Goal: Obtain resource: Download file/media

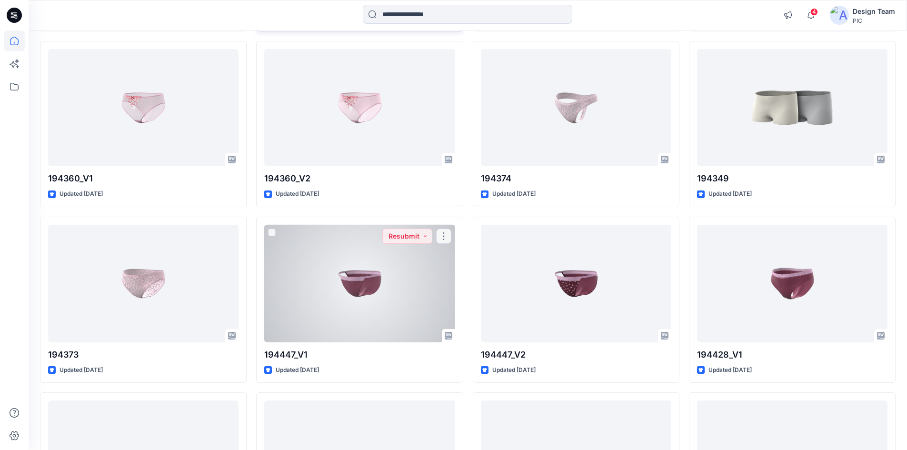
scroll to position [2210, 0]
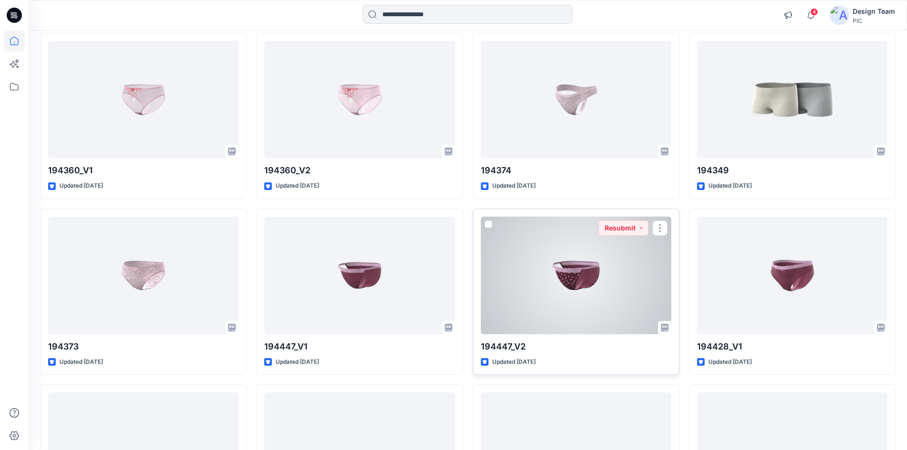
click at [568, 295] on div at bounding box center [576, 276] width 190 height 118
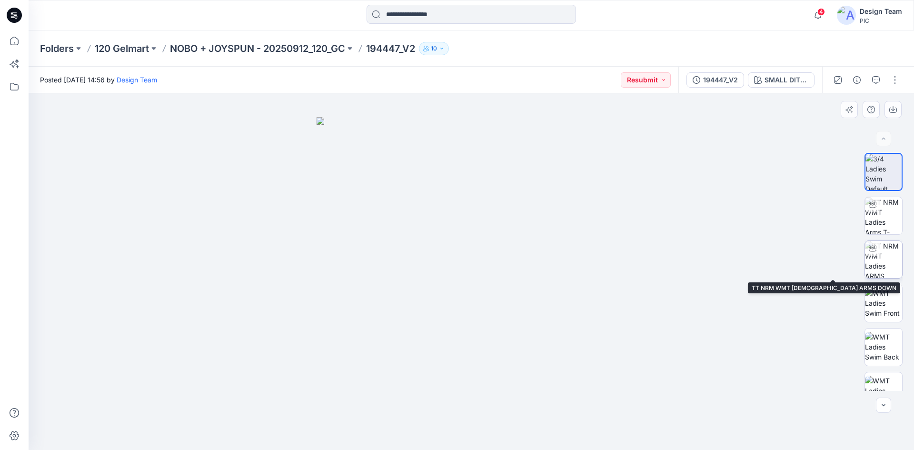
click at [880, 264] on img at bounding box center [883, 259] width 37 height 37
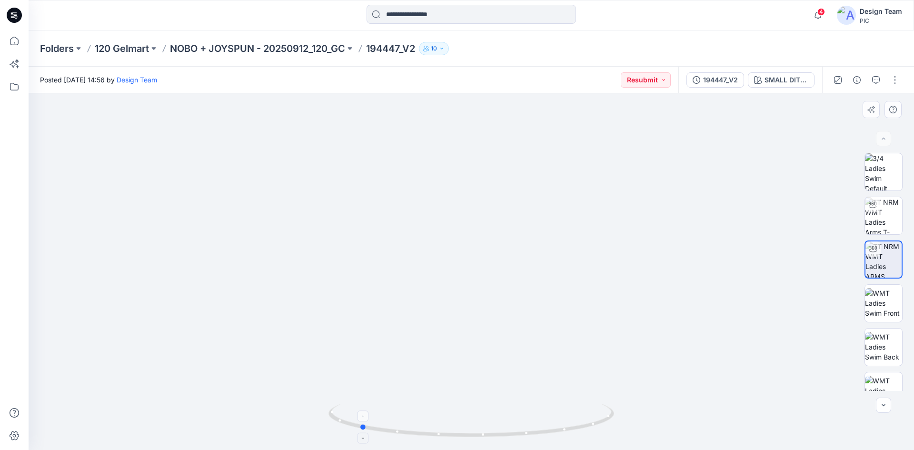
drag, startPoint x: 605, startPoint y: 421, endPoint x: 493, endPoint y: 436, distance: 112.8
click at [493, 436] on icon at bounding box center [473, 422] width 288 height 36
click at [707, 84] on div "194447_V2" at bounding box center [720, 80] width 35 height 10
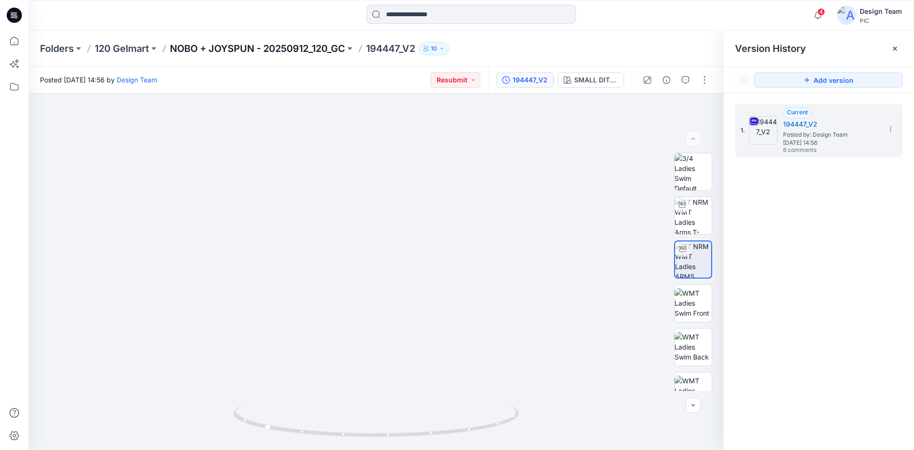
click at [313, 49] on p "NOBO + JOYSPUN - 20250912_120_GC" at bounding box center [257, 48] width 175 height 13
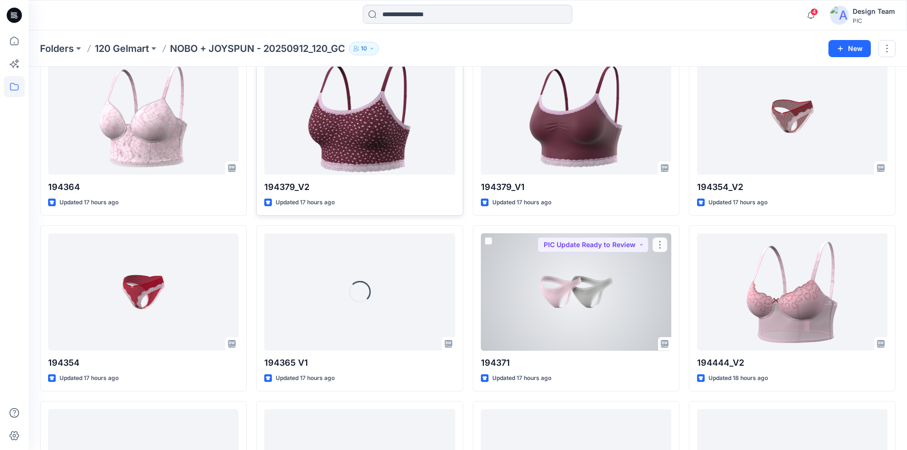
scroll to position [411, 0]
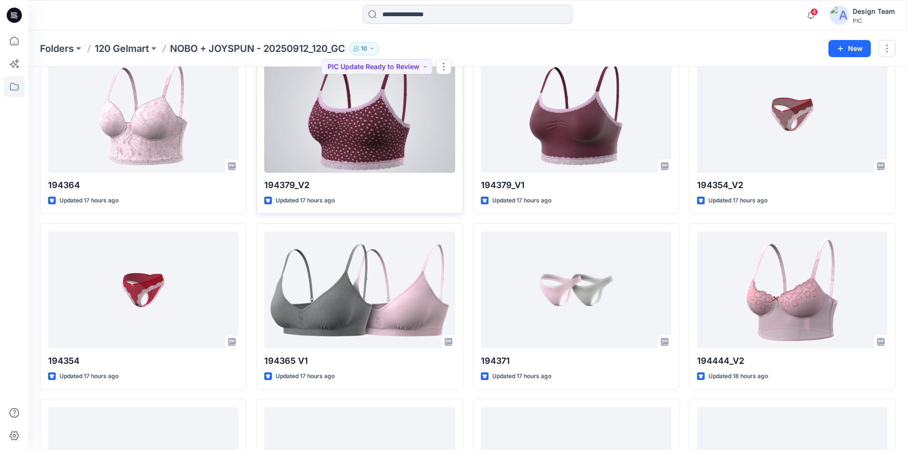
click at [397, 132] on div at bounding box center [359, 114] width 190 height 118
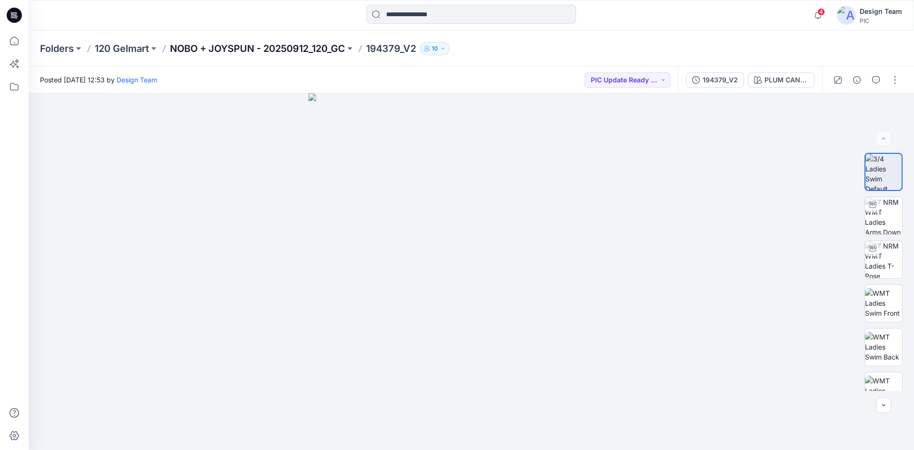
click at [319, 45] on p "NOBO + JOYSPUN - 20250912_120_GC" at bounding box center [257, 48] width 175 height 13
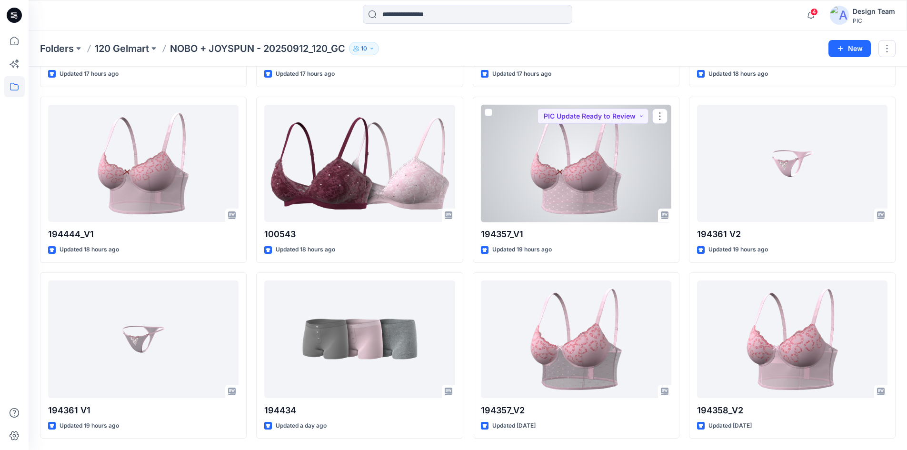
scroll to position [714, 0]
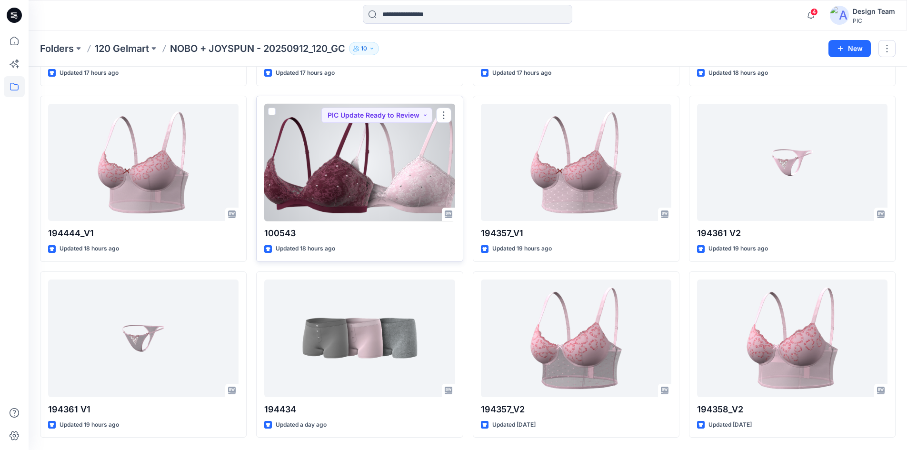
click at [327, 190] on div at bounding box center [359, 163] width 190 height 118
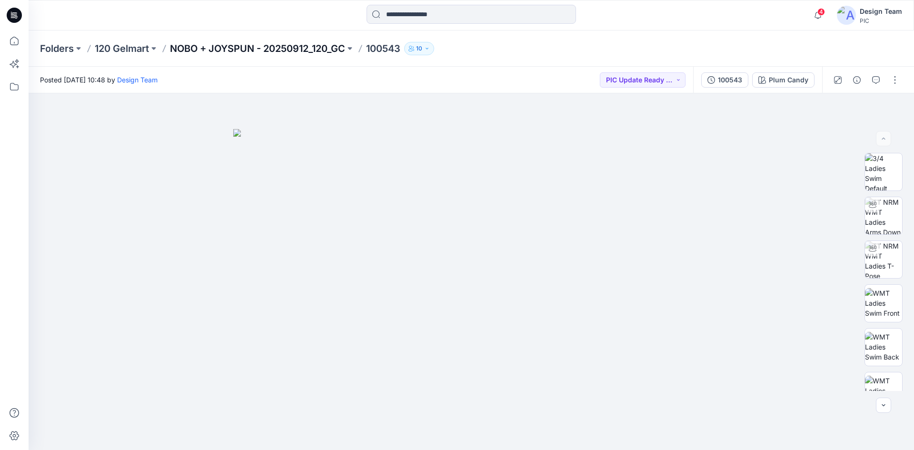
click at [197, 47] on p "NOBO + JOYSPUN - 20250912_120_GC" at bounding box center [257, 48] width 175 height 13
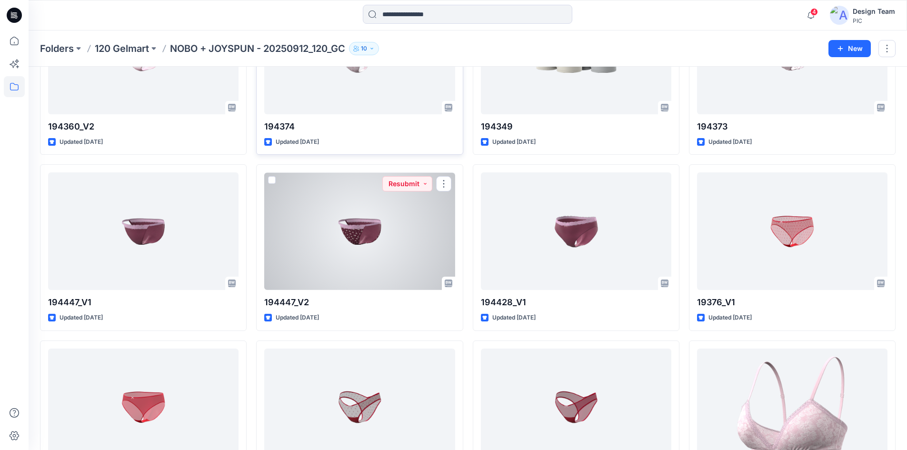
scroll to position [2330, 0]
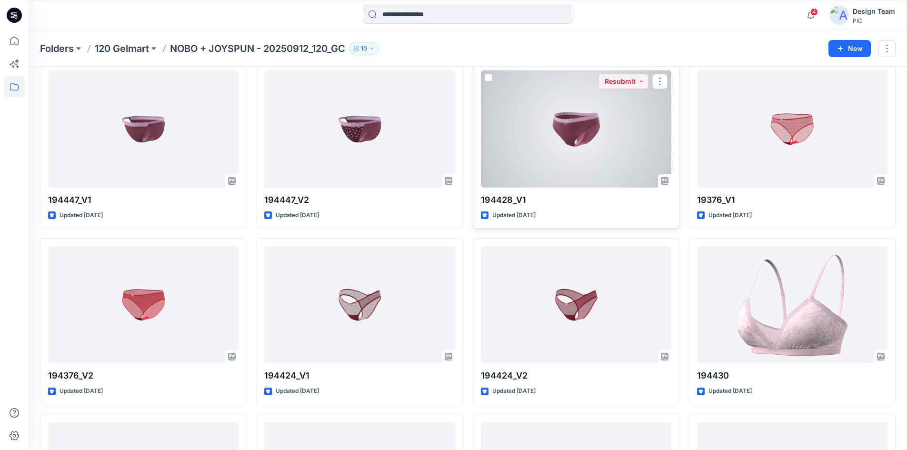
click at [586, 125] on div at bounding box center [576, 129] width 190 height 118
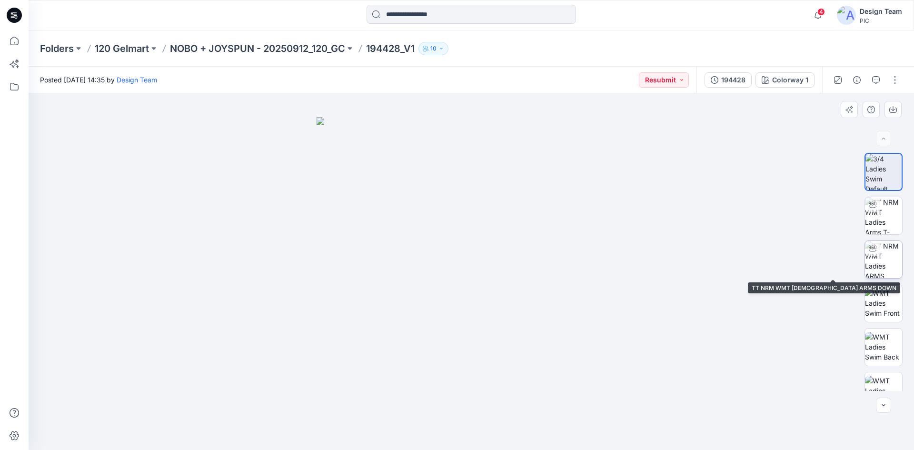
click at [888, 268] on img at bounding box center [883, 259] width 37 height 37
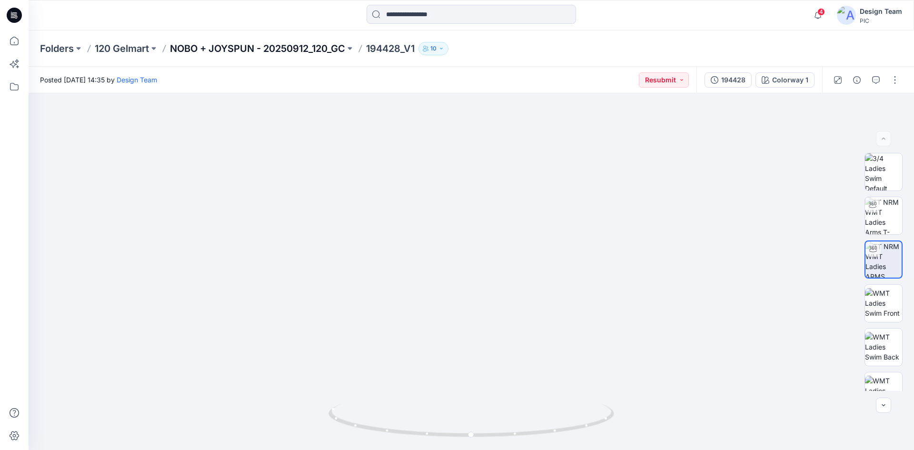
click at [335, 48] on p "NOBO + JOYSPUN - 20250912_120_GC" at bounding box center [257, 48] width 175 height 13
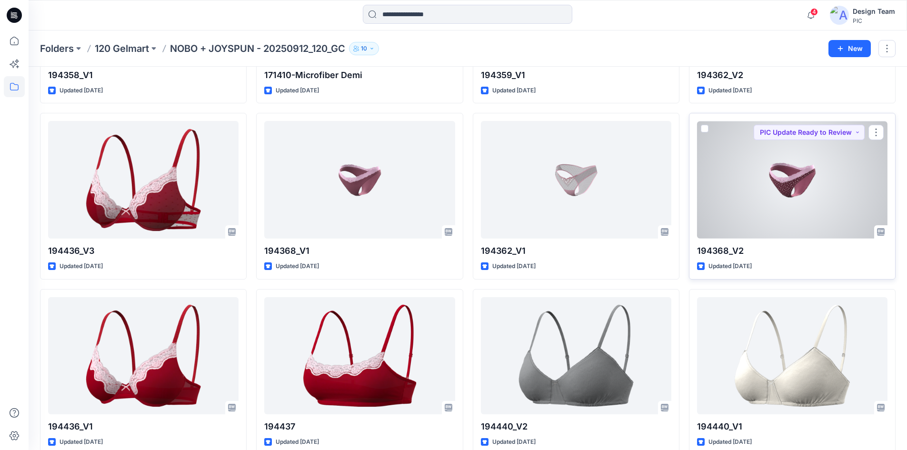
scroll to position [1143, 0]
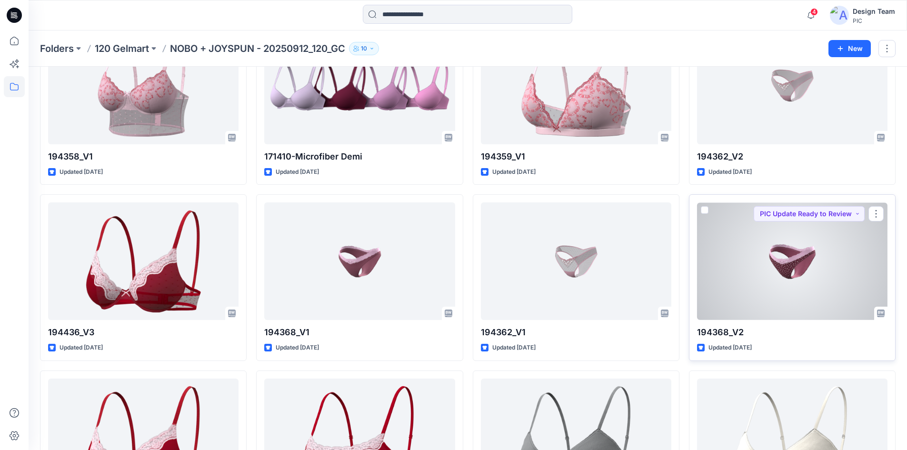
click at [770, 248] on div at bounding box center [792, 261] width 190 height 118
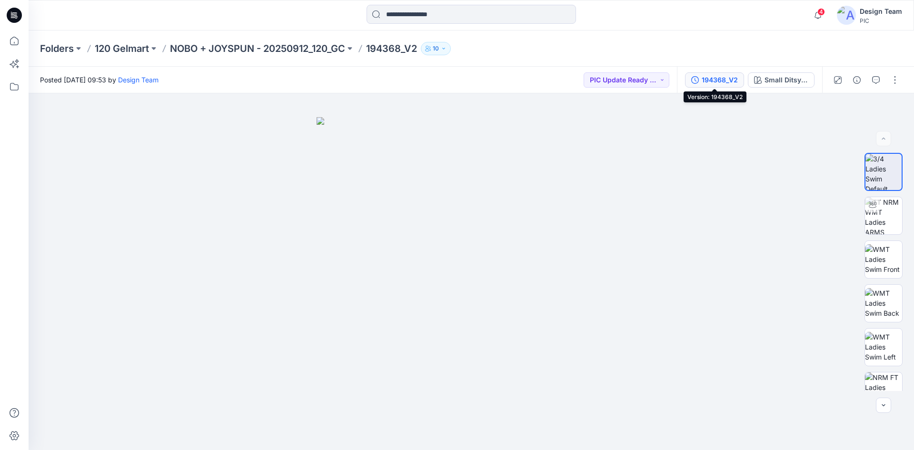
click at [724, 82] on div "194368_V2" at bounding box center [720, 80] width 36 height 10
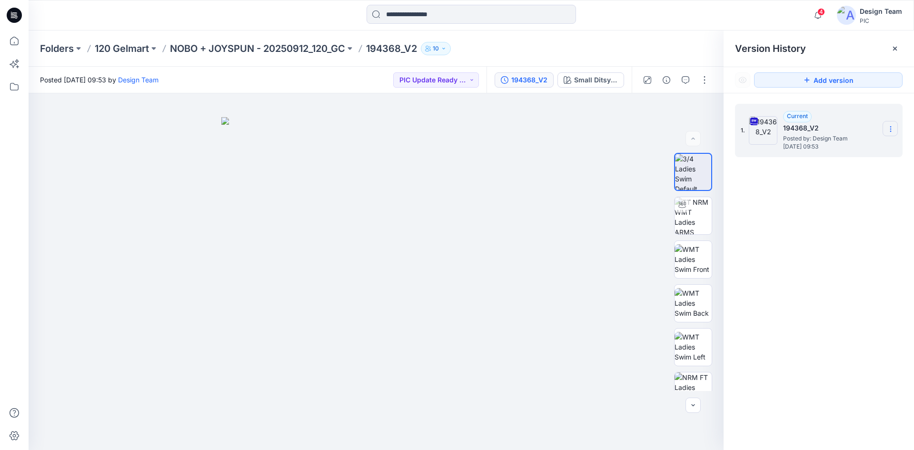
click at [890, 129] on icon at bounding box center [891, 129] width 8 height 8
click at [850, 149] on span "Download Source BW File" at bounding box center [843, 147] width 80 height 11
click at [251, 49] on p "NOBO + JOYSPUN - 20250912_120_GC" at bounding box center [257, 48] width 175 height 13
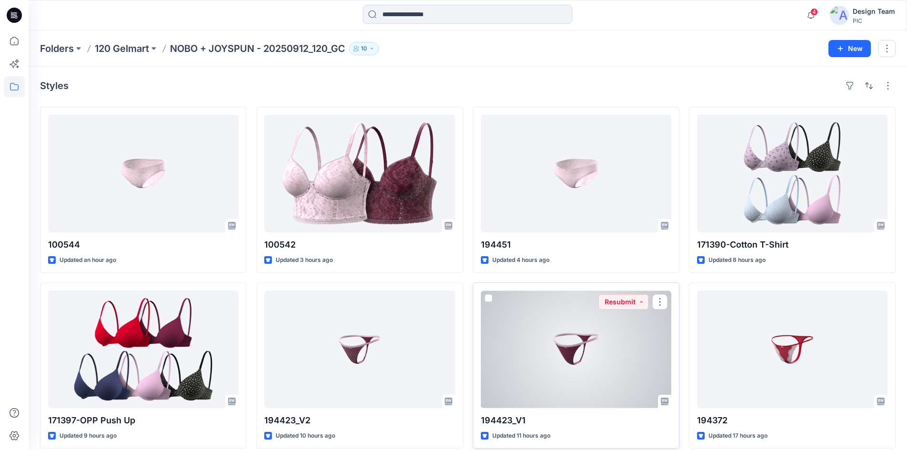
click at [589, 354] on div at bounding box center [576, 349] width 190 height 118
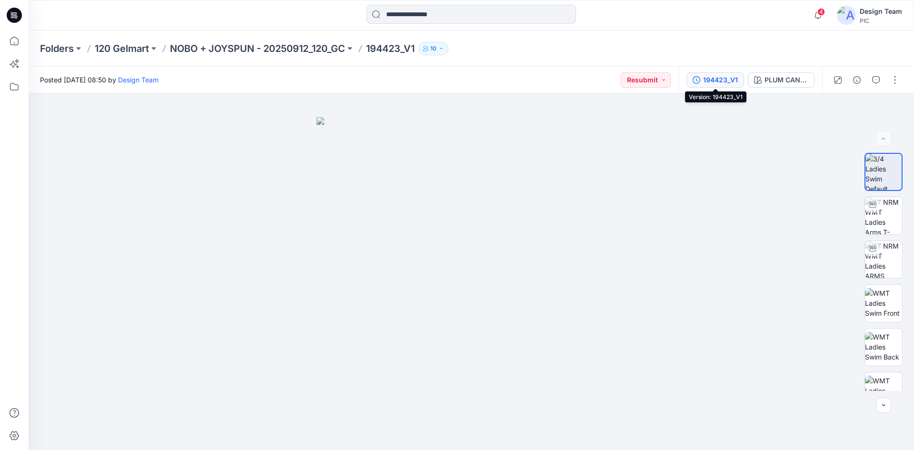
click at [733, 81] on div "194423_V1" at bounding box center [720, 80] width 35 height 10
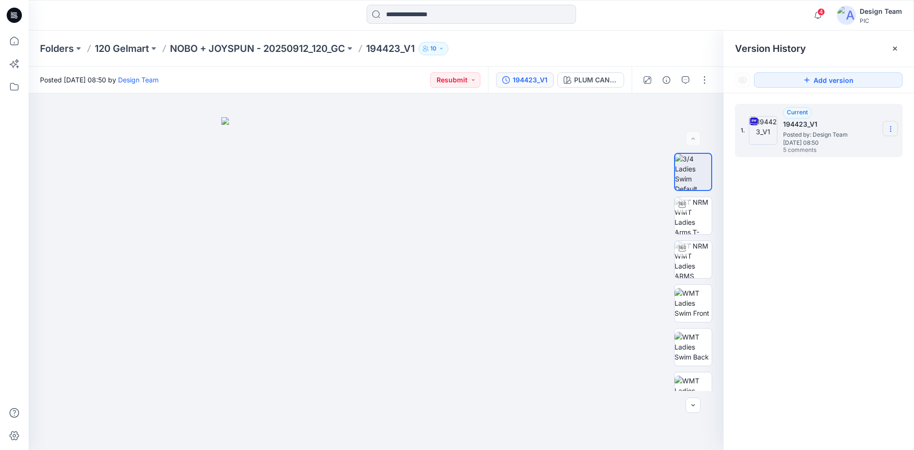
click at [889, 124] on section at bounding box center [890, 128] width 15 height 15
click at [855, 149] on span "Download Source BW File" at bounding box center [843, 147] width 80 height 11
click at [276, 48] on p "NOBO + JOYSPUN - 20250912_120_GC" at bounding box center [257, 48] width 175 height 13
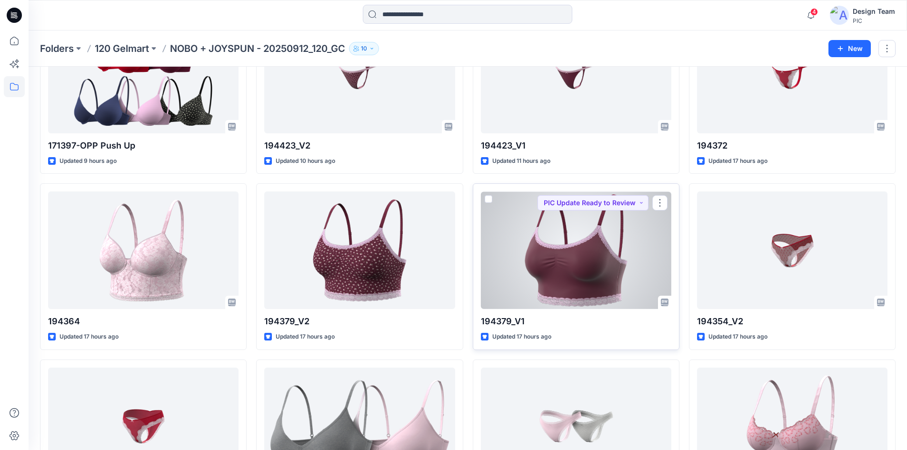
scroll to position [238, 0]
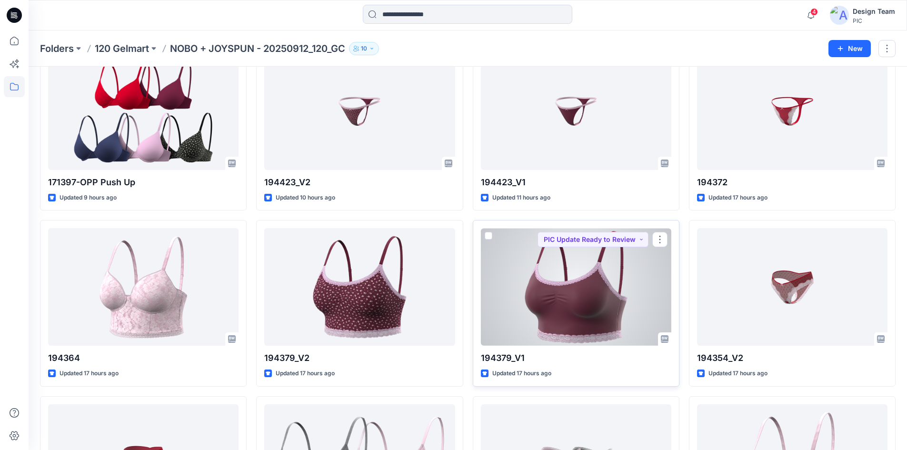
click at [615, 304] on div at bounding box center [576, 287] width 190 height 118
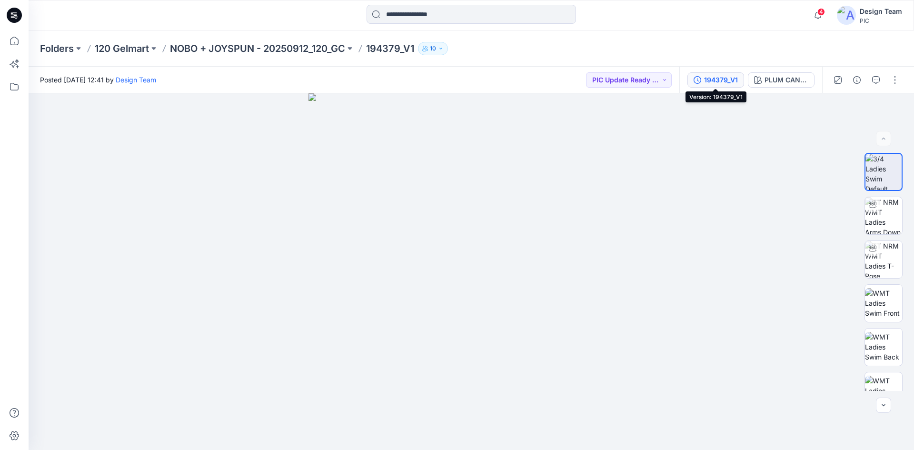
click at [720, 79] on div "194379_V1" at bounding box center [721, 80] width 34 height 10
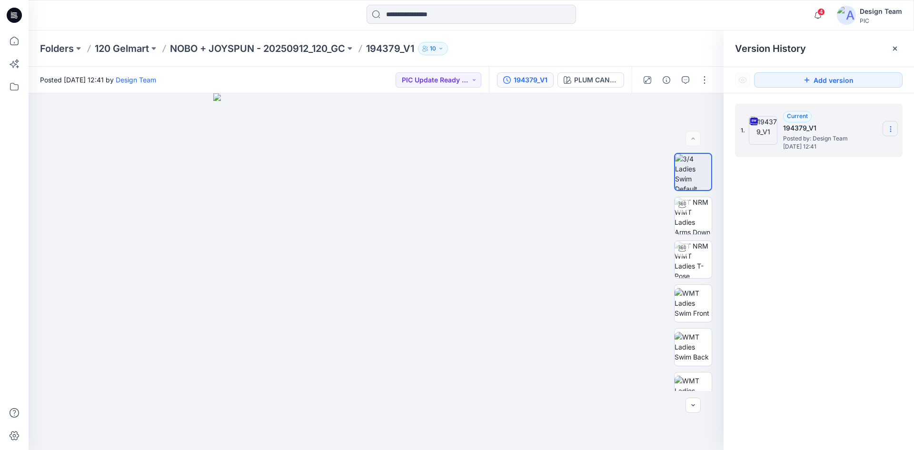
click at [890, 125] on section at bounding box center [890, 128] width 15 height 15
click at [866, 150] on span "Download Source BW File" at bounding box center [843, 147] width 80 height 11
click at [209, 48] on p "NOBO + JOYSPUN - 20250912_120_GC" at bounding box center [257, 48] width 175 height 13
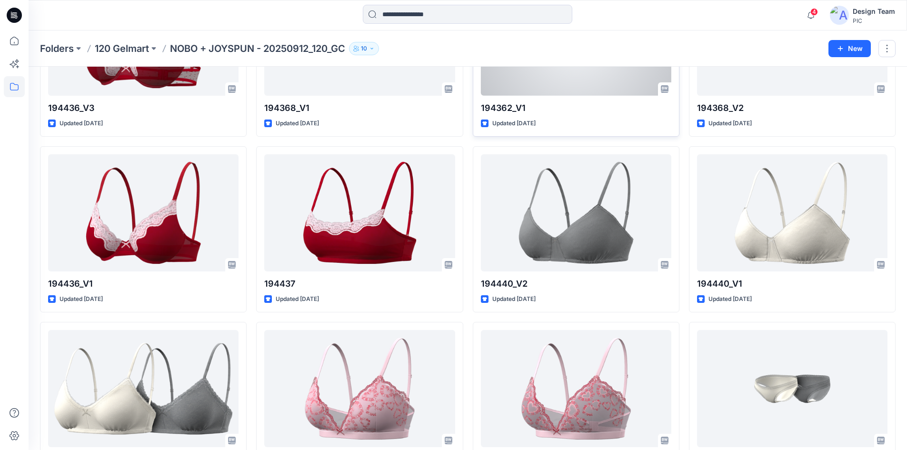
scroll to position [1238, 0]
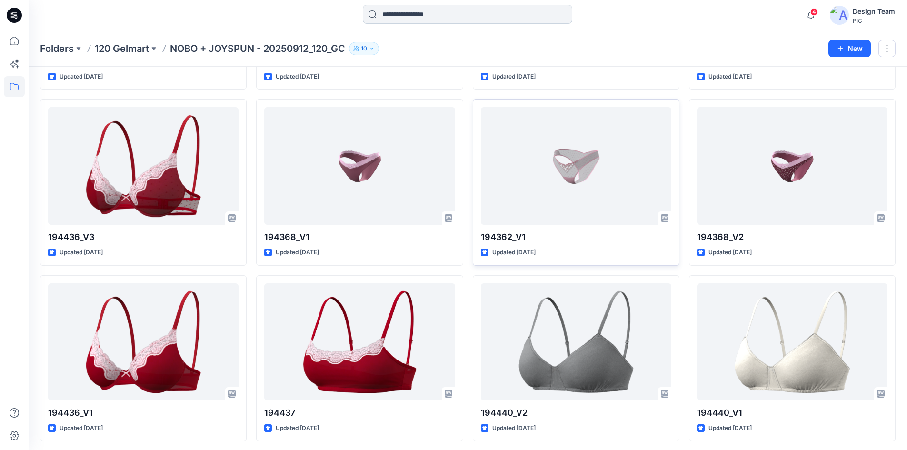
click at [447, 17] on input at bounding box center [468, 14] width 210 height 19
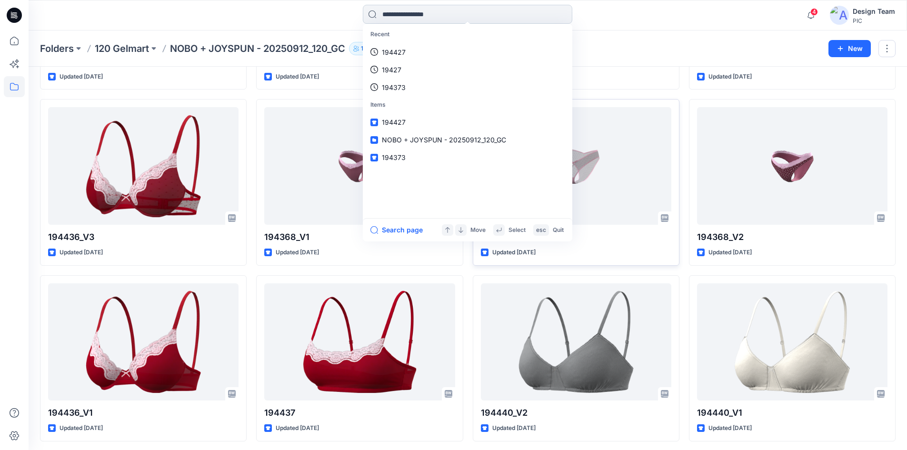
paste input "*****"
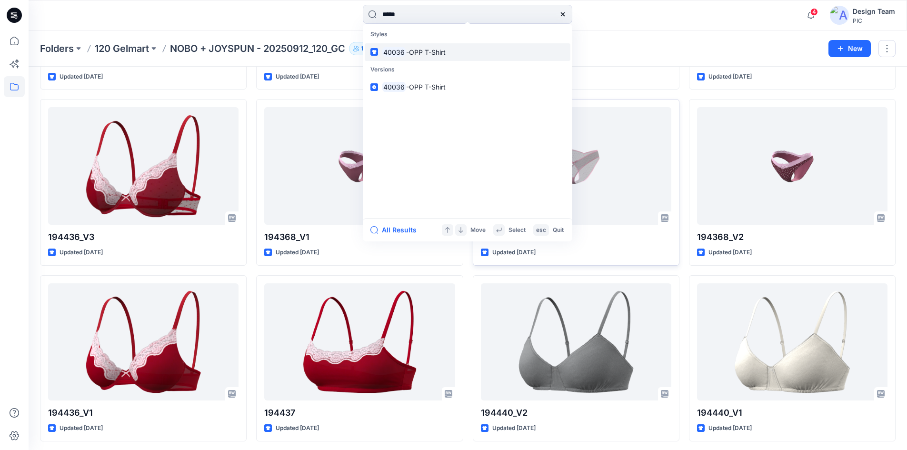
type input "*****"
click at [439, 57] on link "40036 -OPP T-Shirt" at bounding box center [468, 52] width 206 height 18
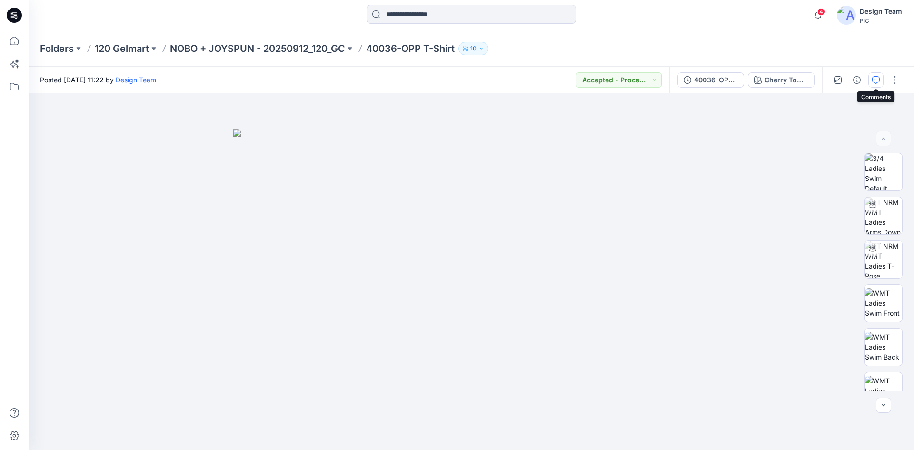
click at [877, 79] on icon "button" at bounding box center [876, 80] width 8 height 8
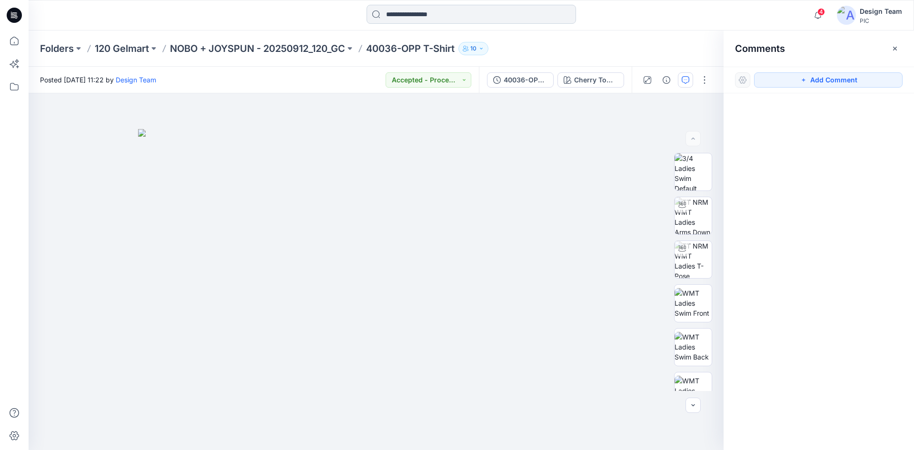
click at [469, 16] on input at bounding box center [472, 14] width 210 height 19
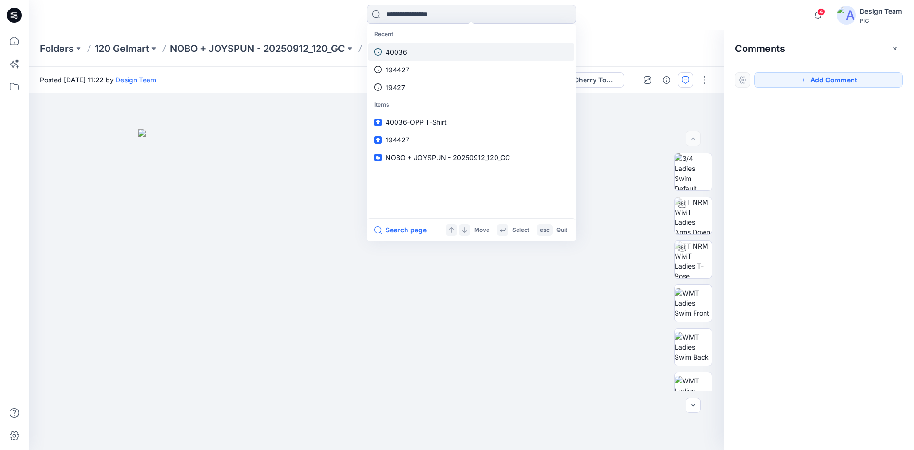
click at [449, 48] on link "40036" at bounding box center [472, 52] width 206 height 18
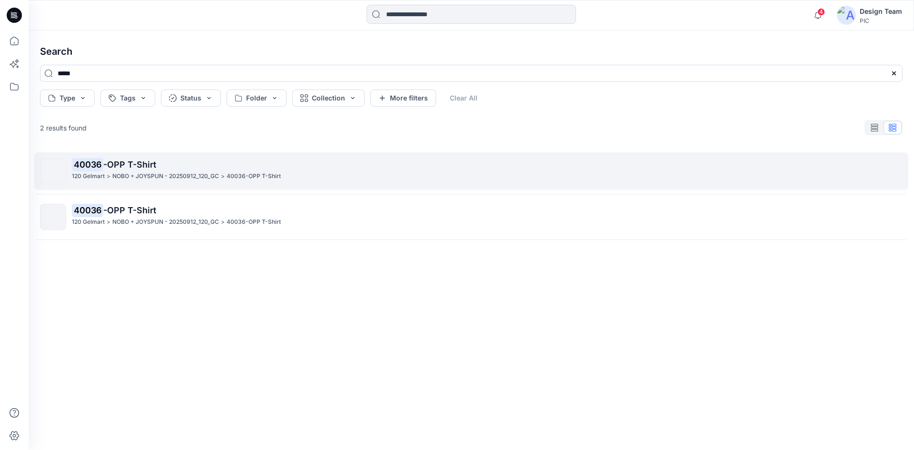
click at [130, 161] on span "-OPP T-Shirt" at bounding box center [129, 165] width 53 height 10
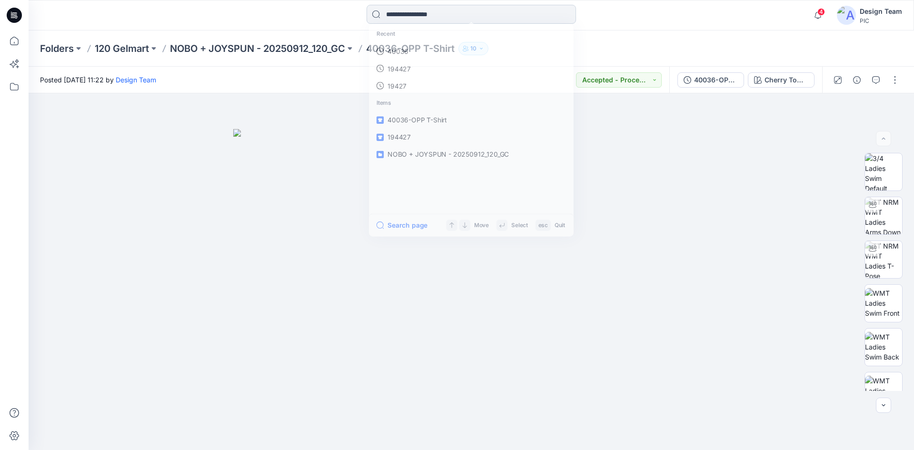
click at [446, 17] on input at bounding box center [472, 14] width 210 height 19
click at [638, 21] on div "Recent 40036 194427 19427 Items 40036-OPP T-Shirt 194427 NOBO + JOYSPUN - 20250…" at bounding box center [471, 15] width 443 height 21
click at [891, 80] on button "button" at bounding box center [895, 79] width 15 height 15
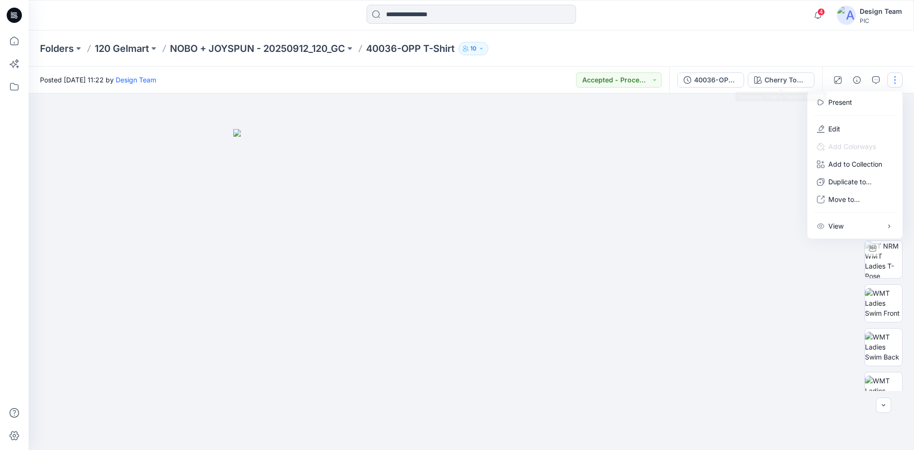
click at [773, 50] on div "Folders 120 Gelmart NOBO + JOYSPUN - 20250912_120_GC 40036-OPP T-Shirt 10" at bounding box center [434, 48] width 789 height 13
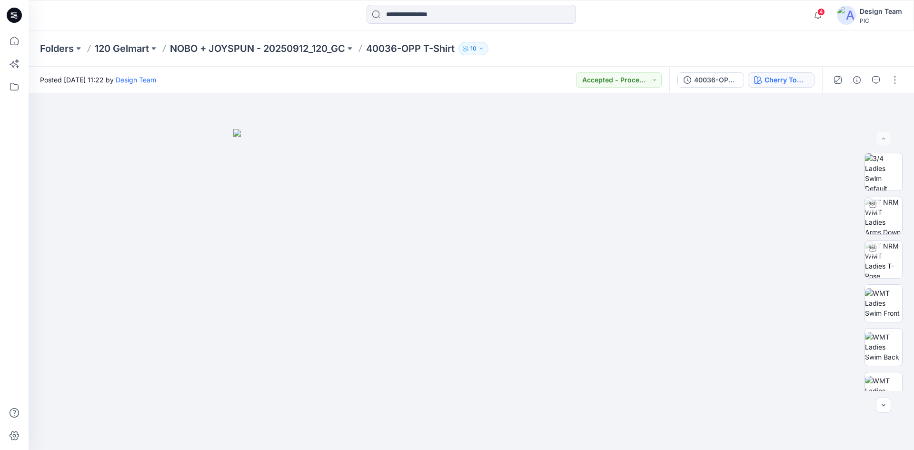
click at [773, 77] on div "Cherry Tomato 2031115" at bounding box center [787, 80] width 44 height 10
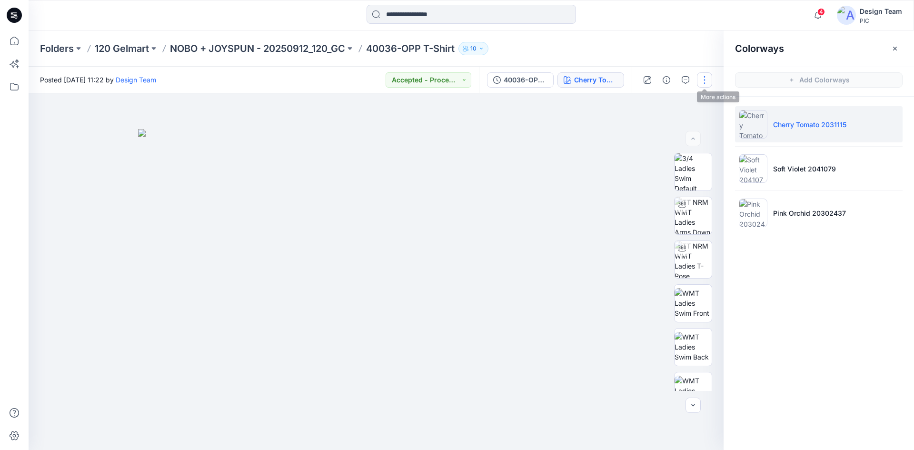
click at [708, 81] on button "button" at bounding box center [704, 79] width 15 height 15
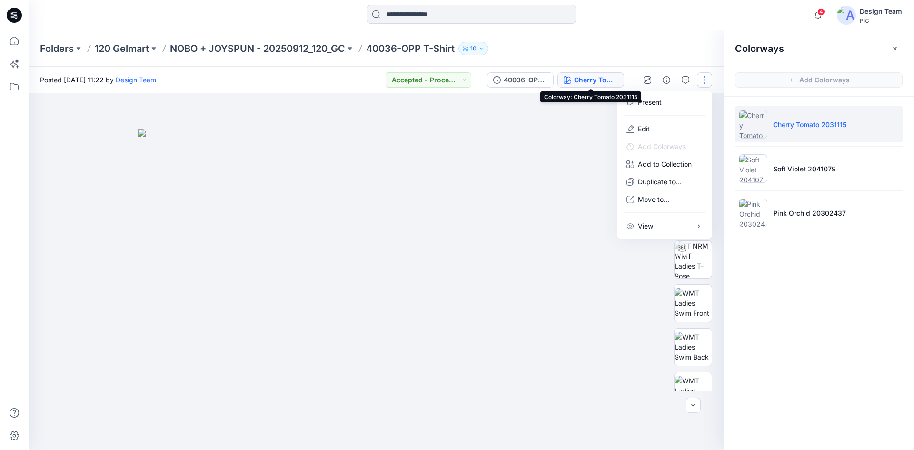
click at [572, 80] on button "Cherry Tomato 2031115" at bounding box center [591, 79] width 67 height 15
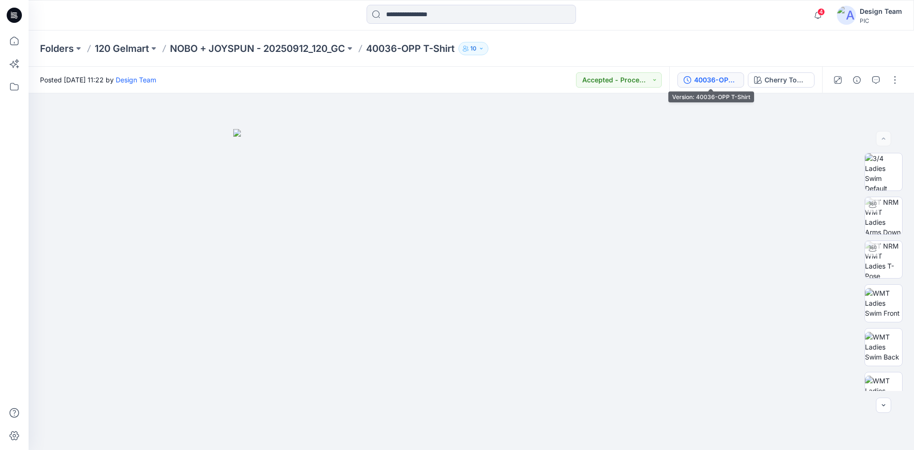
click at [718, 78] on div "40036-OPP T-Shirt" at bounding box center [716, 80] width 44 height 10
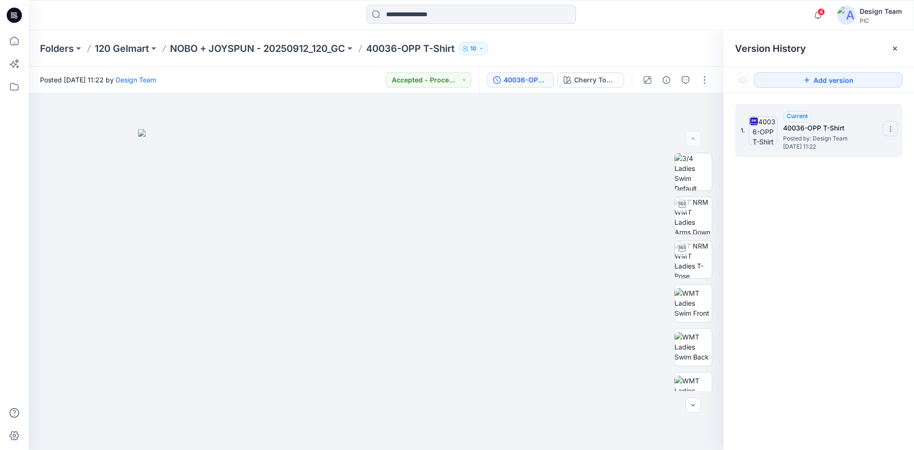
click at [891, 127] on icon at bounding box center [891, 129] width 8 height 8
click at [846, 148] on span "Download Source BW File" at bounding box center [843, 147] width 80 height 11
click at [458, 15] on input at bounding box center [472, 14] width 210 height 19
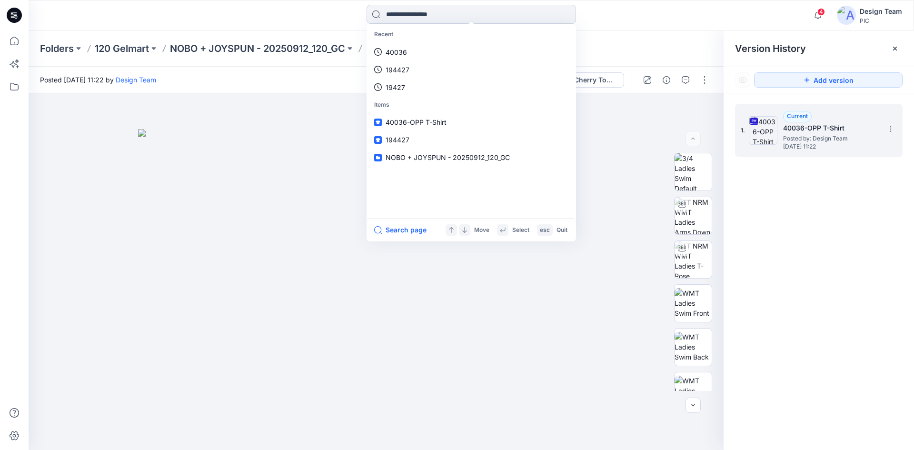
paste input "******"
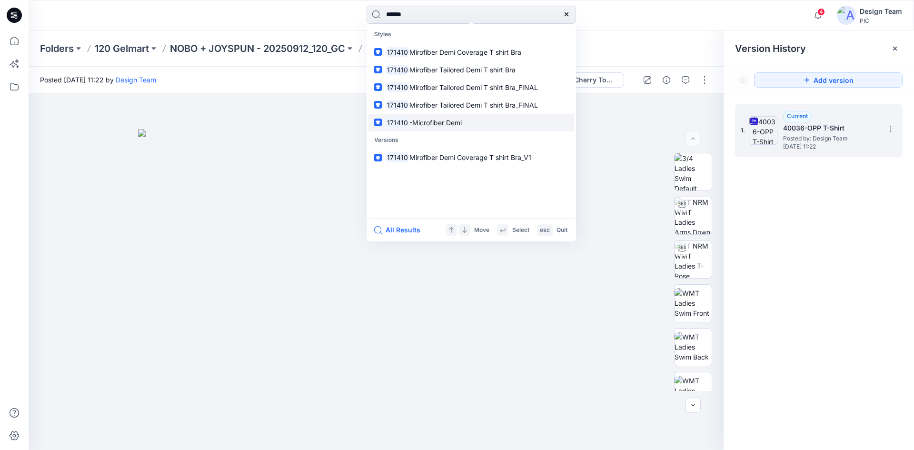
type input "******"
click at [418, 121] on span "-Microfiber Demi" at bounding box center [435, 123] width 52 height 8
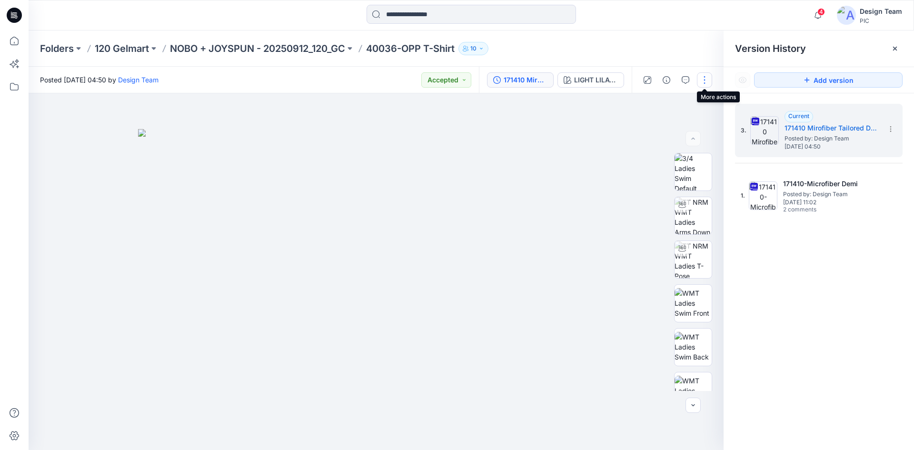
click at [706, 83] on button "button" at bounding box center [704, 79] width 15 height 15
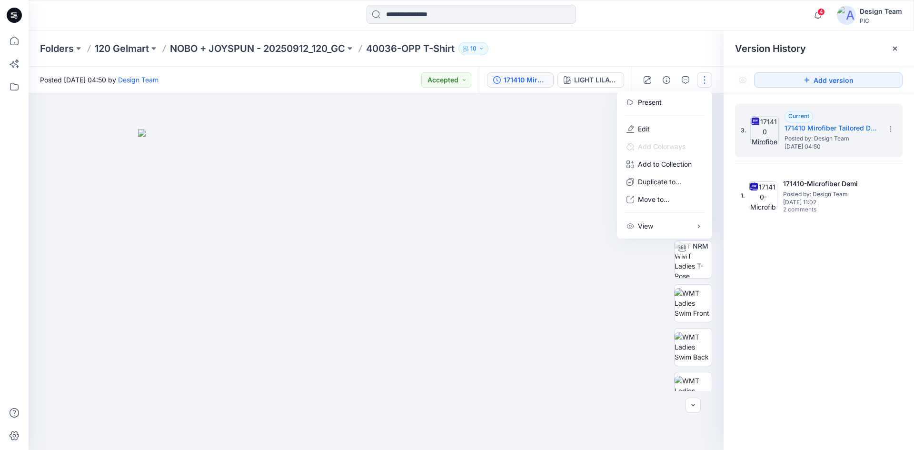
click at [694, 43] on div "Folders 120 Gelmart NOBO + JOYSPUN - 20250912_120_GC 40036-OPP T-Shirt 10" at bounding box center [434, 48] width 789 height 13
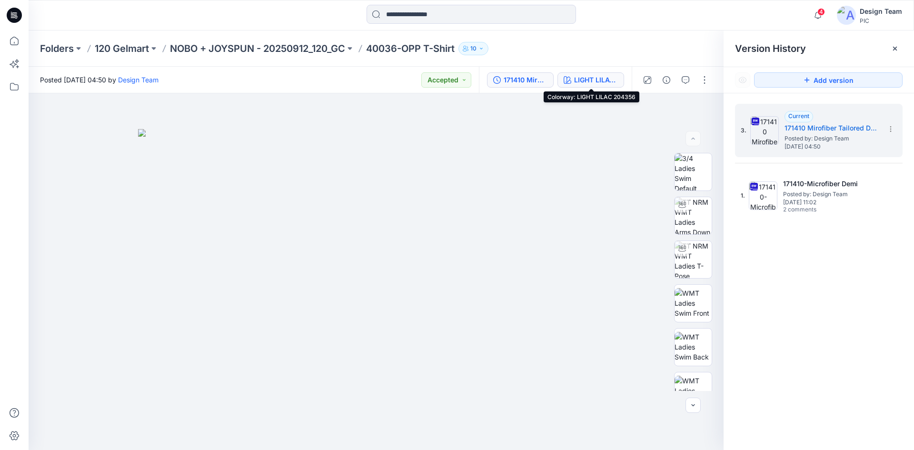
click at [600, 81] on div "LIGHT LILAC 204356" at bounding box center [596, 80] width 44 height 10
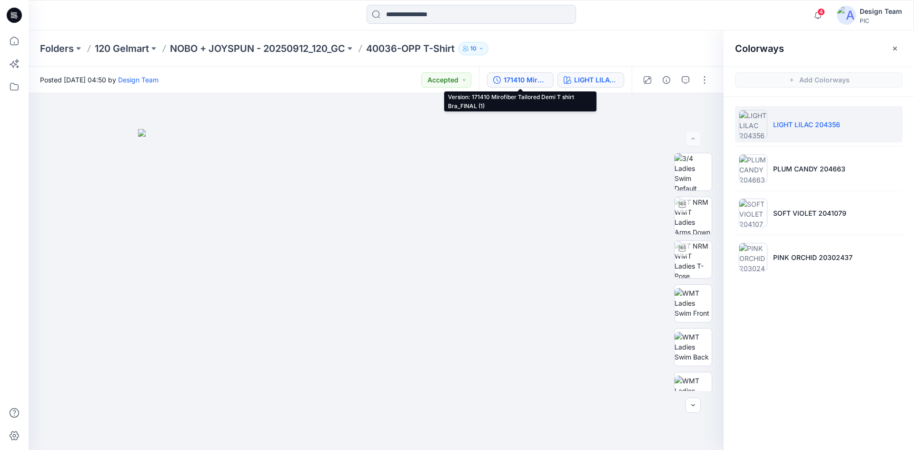
click at [540, 80] on div "171410 Mirofiber Tailored Demi T shirt Bra_FINAL (1)" at bounding box center [526, 80] width 44 height 10
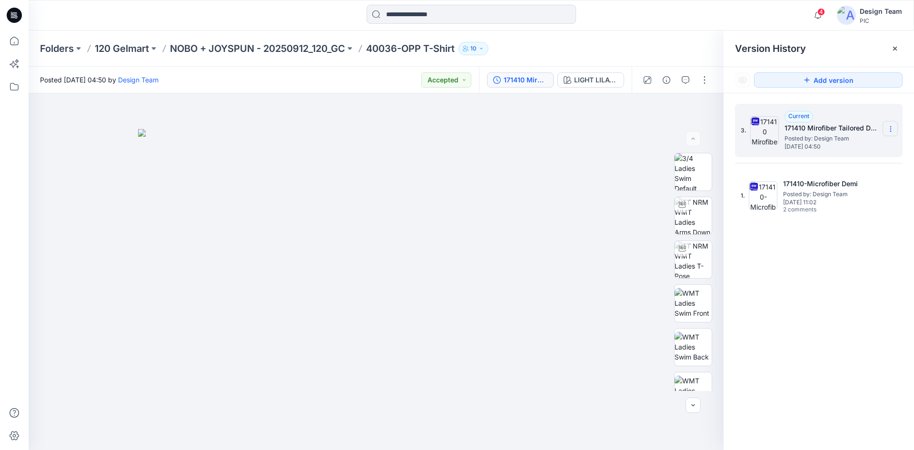
click at [890, 127] on icon at bounding box center [890, 127] width 0 height 0
click at [848, 149] on span "Download Source BW File" at bounding box center [843, 147] width 80 height 11
click at [498, 17] on input at bounding box center [472, 14] width 210 height 19
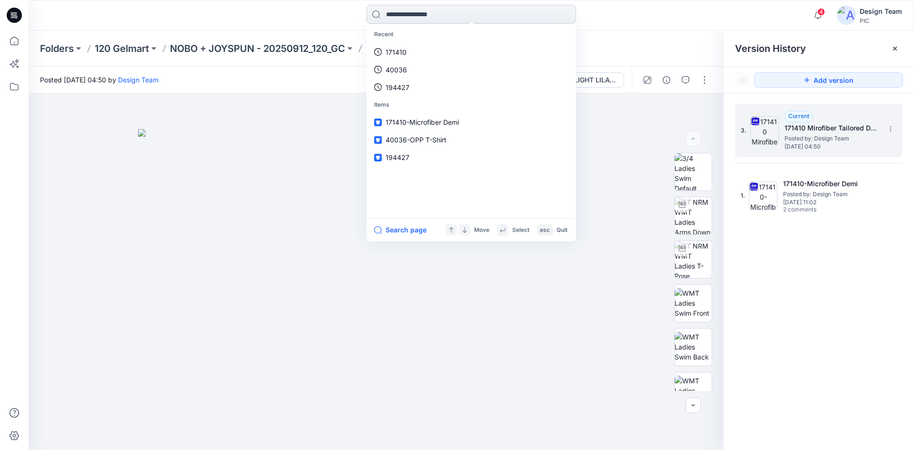
paste input "******"
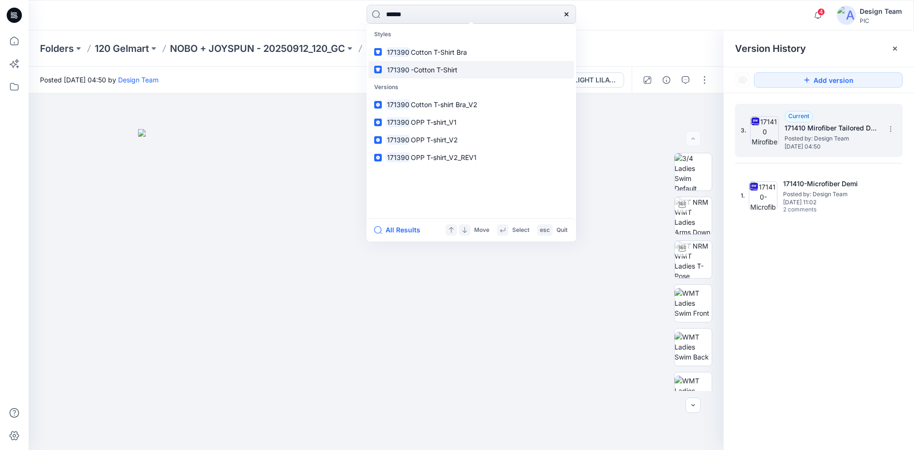
type input "******"
click at [449, 72] on span "-Cotton T-Shirt" at bounding box center [434, 70] width 47 height 8
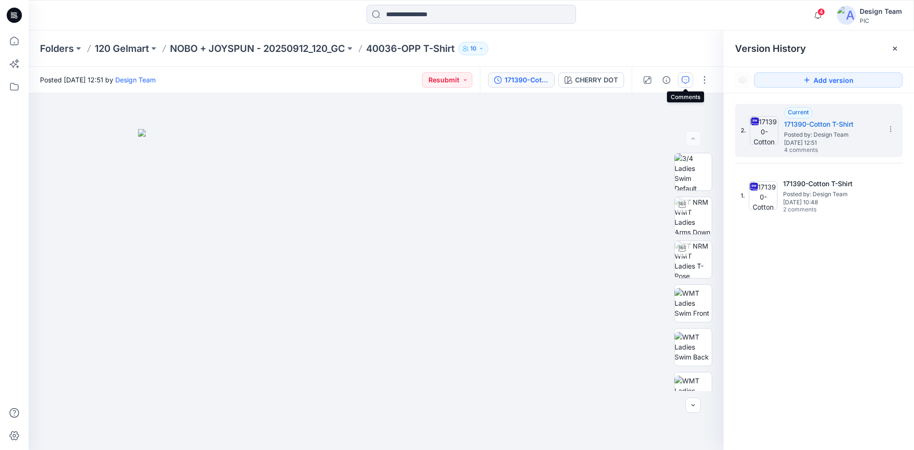
click at [682, 83] on icon "button" at bounding box center [686, 80] width 8 height 8
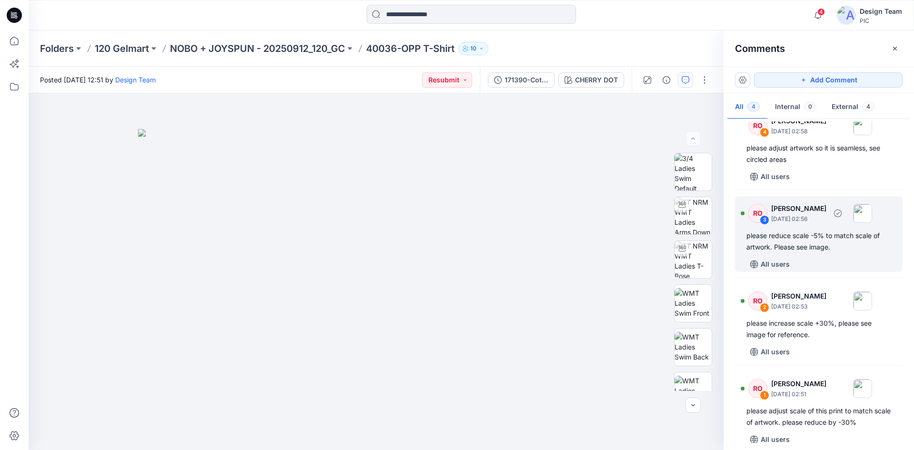
scroll to position [29, 0]
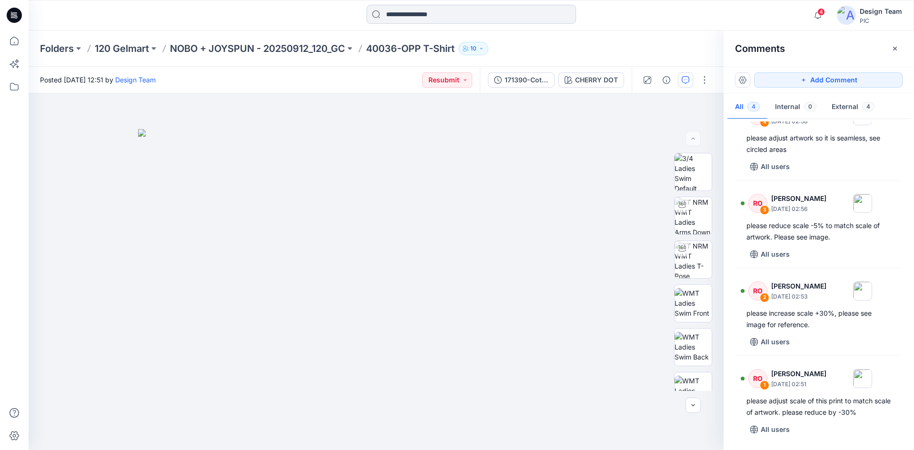
click at [436, 19] on input at bounding box center [472, 14] width 210 height 19
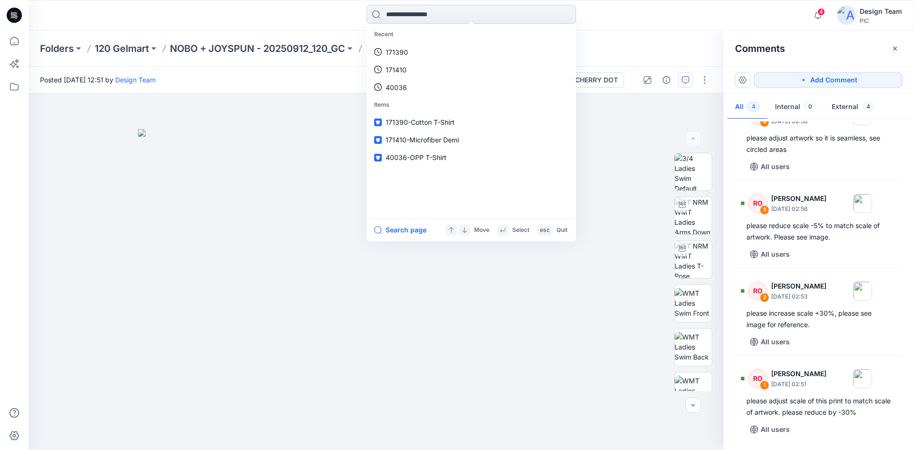
paste input "******"
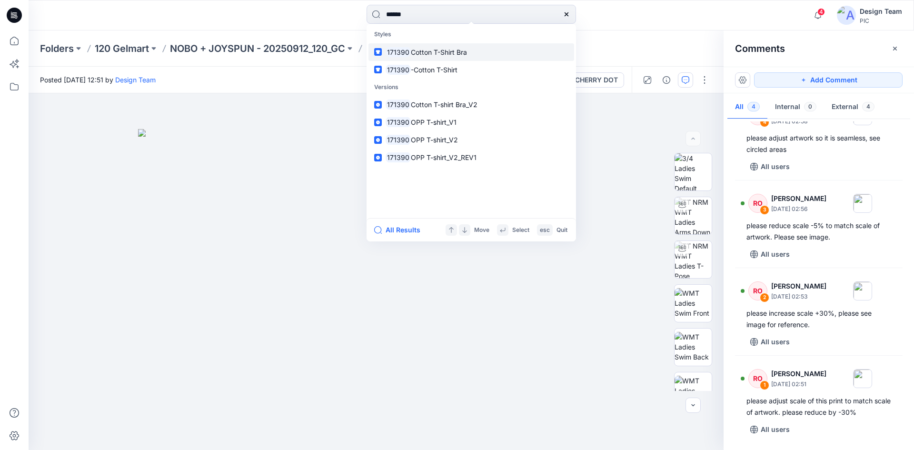
type input "******"
click at [442, 54] on span "Cotton T-Shirt Bra" at bounding box center [439, 52] width 56 height 8
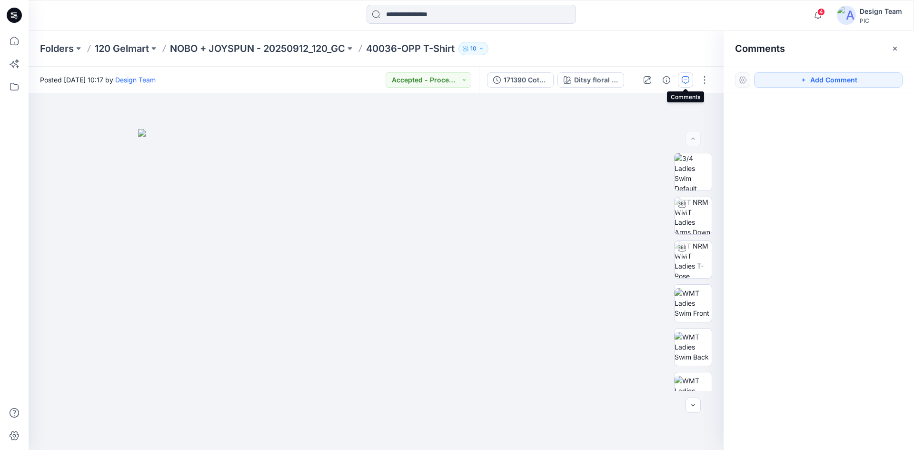
click at [689, 80] on button "button" at bounding box center [685, 79] width 15 height 15
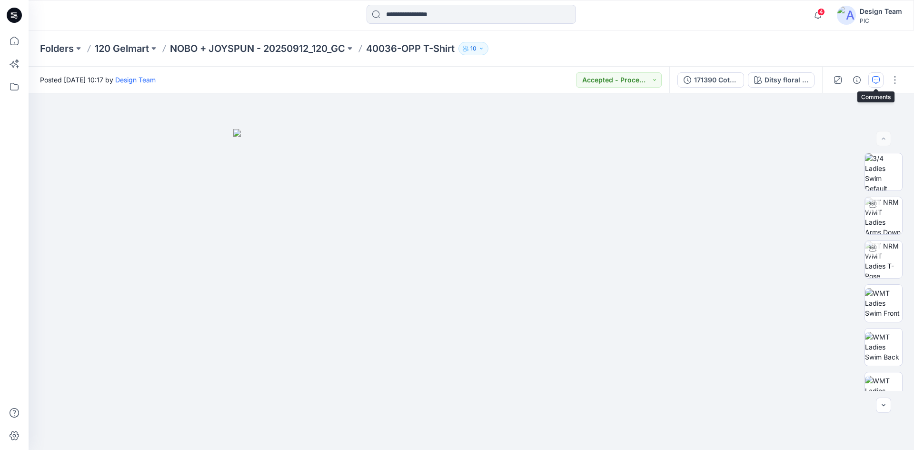
click at [876, 82] on icon "button" at bounding box center [876, 80] width 8 height 8
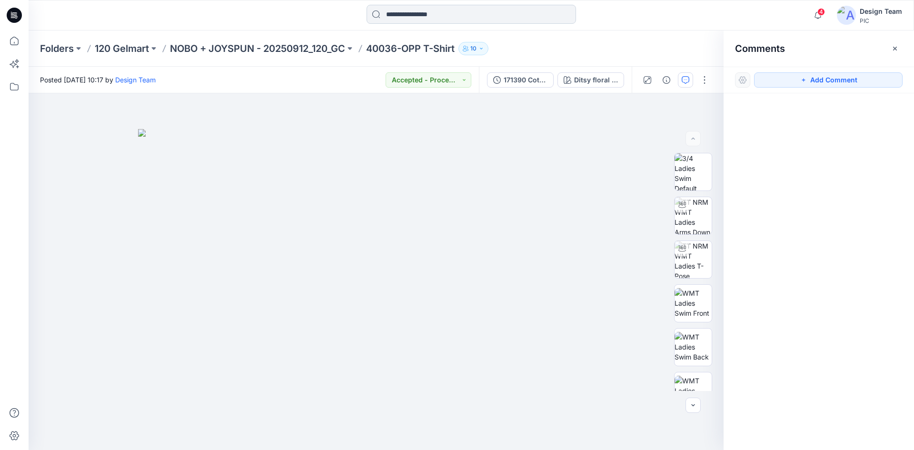
click at [472, 15] on input at bounding box center [472, 14] width 210 height 19
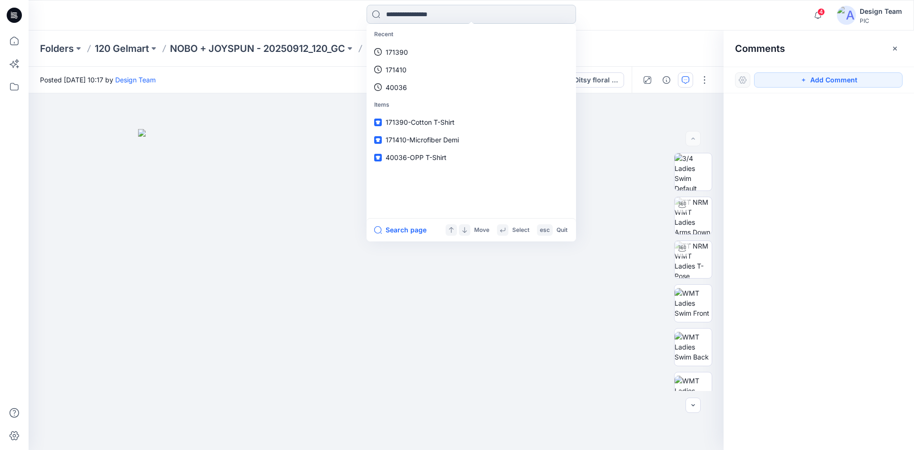
click at [472, 15] on input at bounding box center [472, 14] width 210 height 19
paste input "******"
type input "******"
click at [629, 18] on div "****** Styles 171390 Cotton T-Shirt Bra 171390 -Cotton T-Shirt Versions 171390 …" at bounding box center [471, 15] width 443 height 21
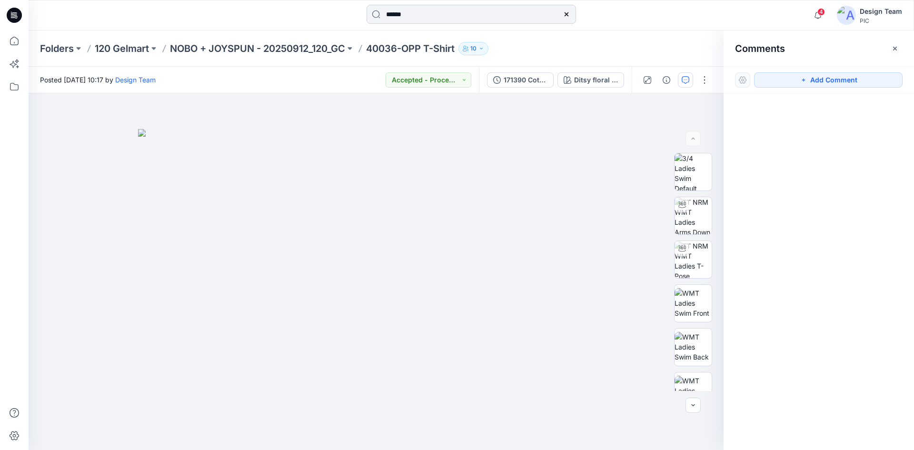
click at [505, 18] on input "******" at bounding box center [472, 14] width 210 height 19
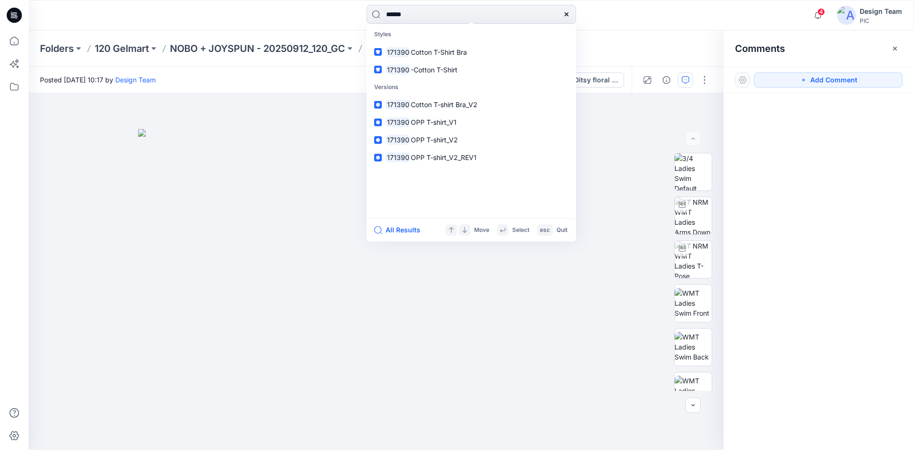
click at [568, 18] on div at bounding box center [566, 14] width 19 height 19
click at [469, 20] on input "******" at bounding box center [472, 14] width 210 height 19
click at [563, 18] on icon at bounding box center [567, 14] width 8 height 8
click at [501, 15] on input at bounding box center [472, 14] width 210 height 19
paste input "******"
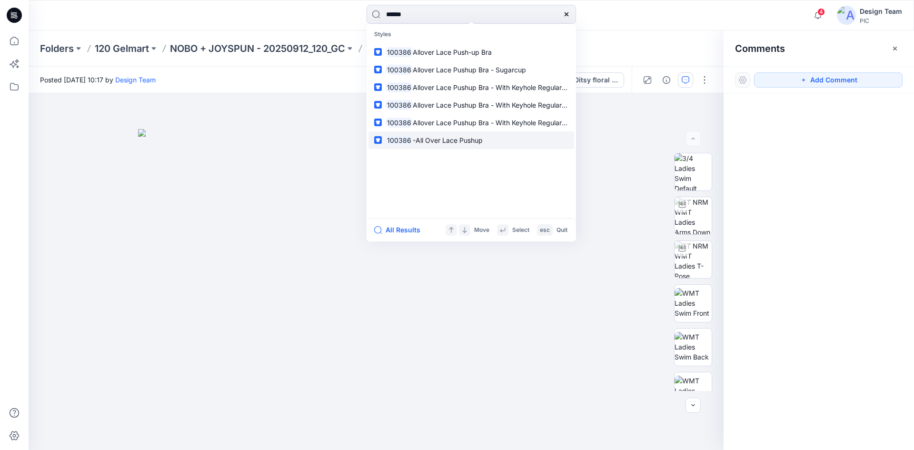
type input "******"
click at [476, 141] on span "-All Over Lace Pushup" at bounding box center [448, 140] width 70 height 8
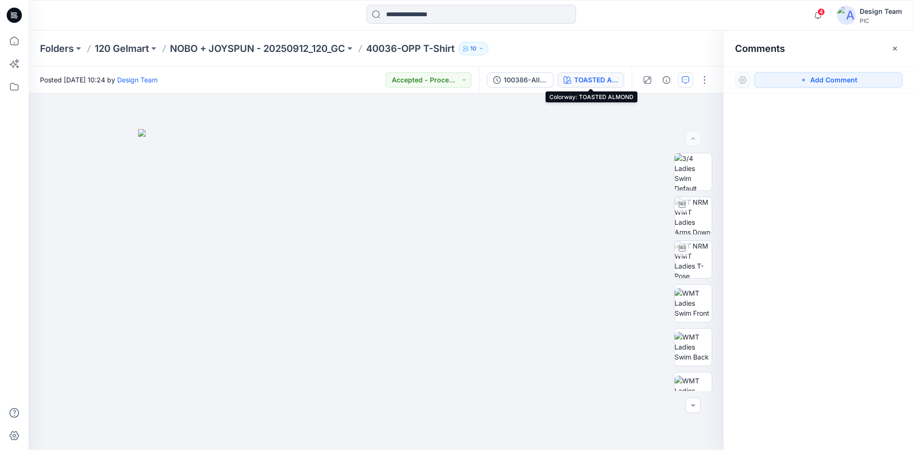
click at [609, 78] on div "TOASTED ALMOND" at bounding box center [596, 80] width 44 height 10
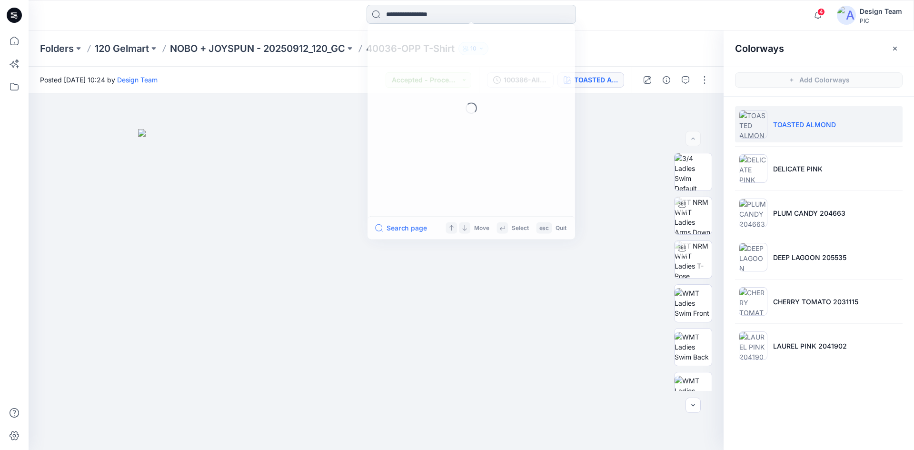
click at [447, 15] on input at bounding box center [472, 14] width 210 height 19
click at [448, 18] on input at bounding box center [472, 14] width 210 height 19
paste input "*****"
type input "*****"
click at [428, 56] on span "-OPP T-Shirt" at bounding box center [430, 52] width 40 height 8
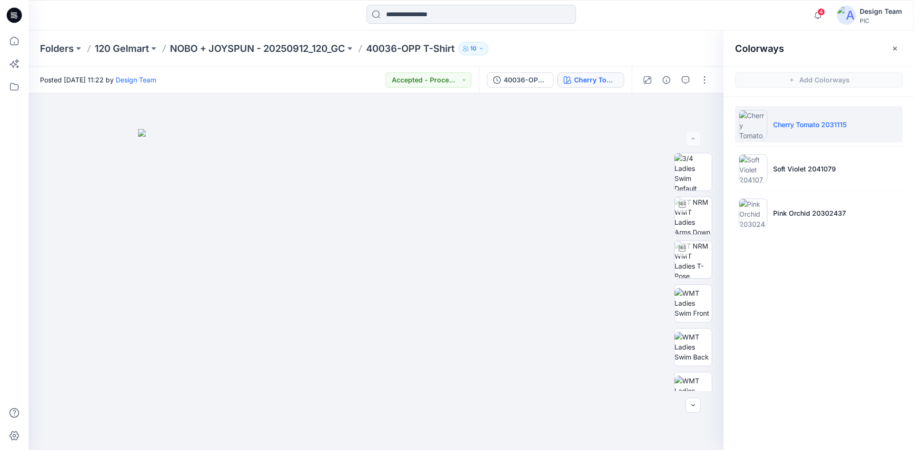
click at [417, 13] on input at bounding box center [472, 14] width 210 height 19
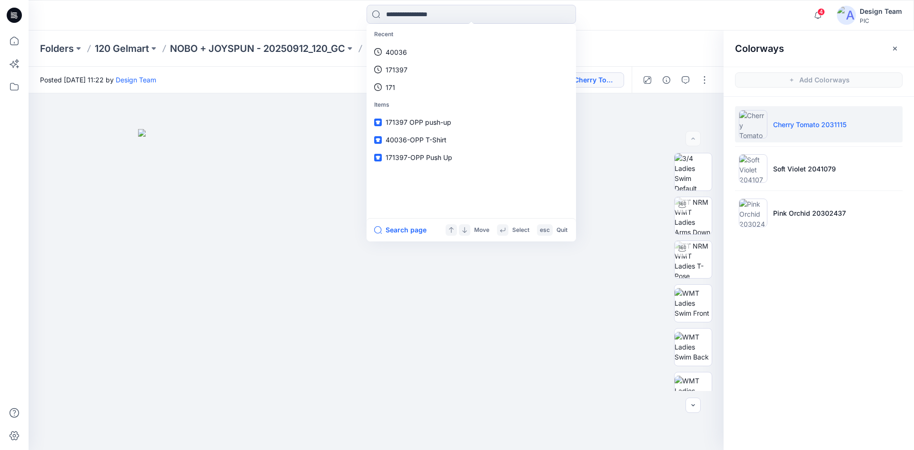
paste input "******"
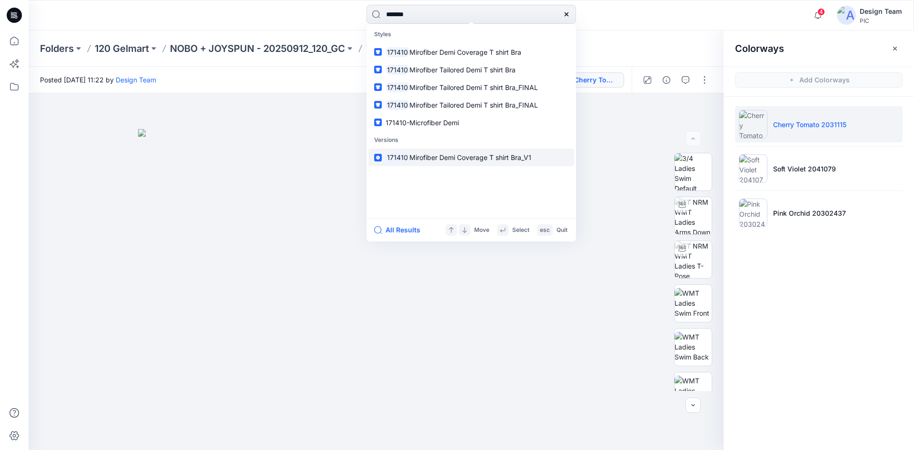
type input "******"
click at [453, 162] on p "171410 [PERSON_NAME] Coverage T shirt Bra_V1" at bounding box center [459, 157] width 146 height 10
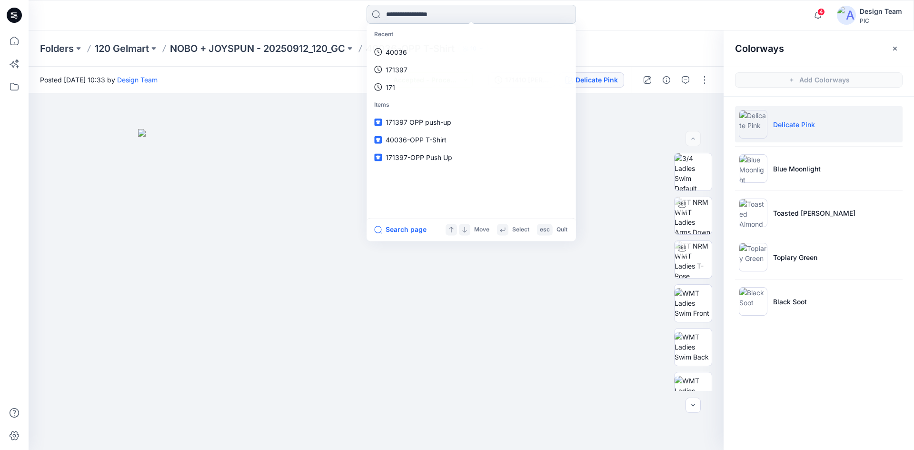
click at [473, 16] on input at bounding box center [472, 14] width 210 height 19
click at [442, 50] on link "171410" at bounding box center [472, 52] width 206 height 18
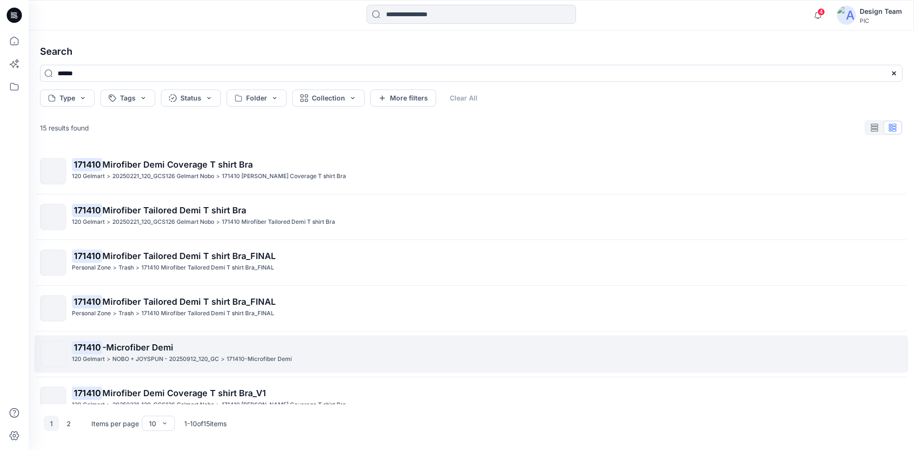
click at [167, 360] on p "NOBO + JOYSPUN - 20250912_120_GC" at bounding box center [165, 359] width 107 height 10
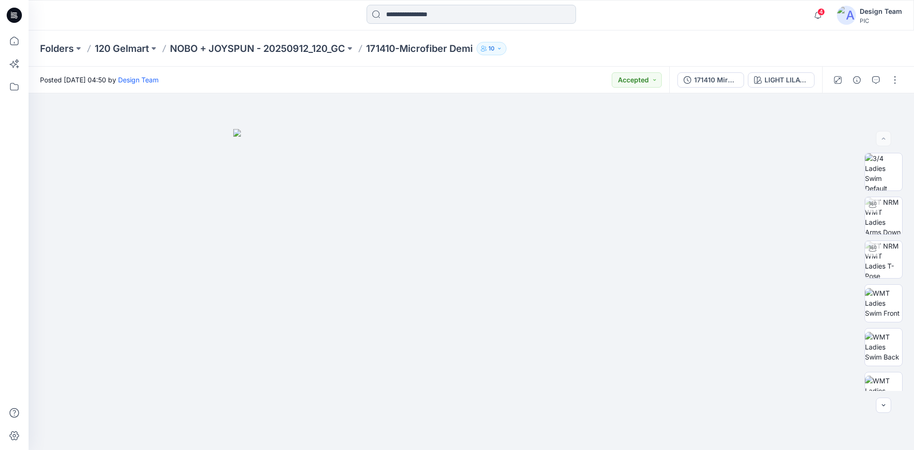
click at [464, 18] on input at bounding box center [472, 14] width 210 height 19
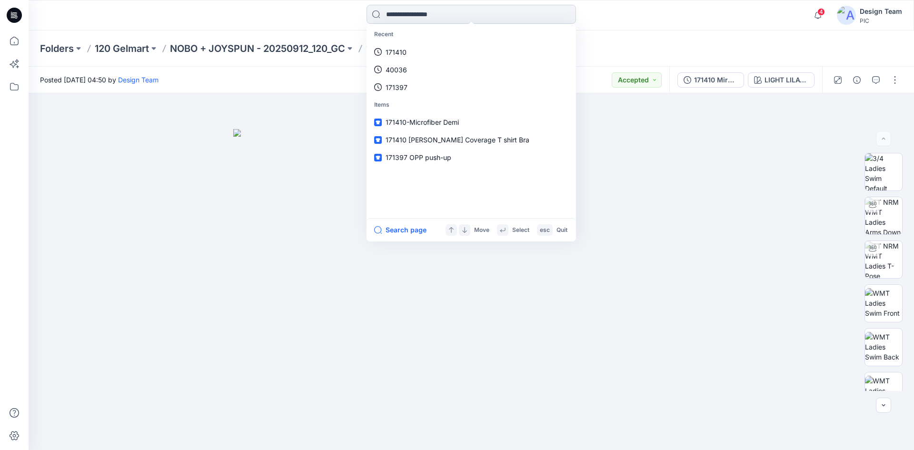
click at [422, 13] on input at bounding box center [472, 14] width 210 height 19
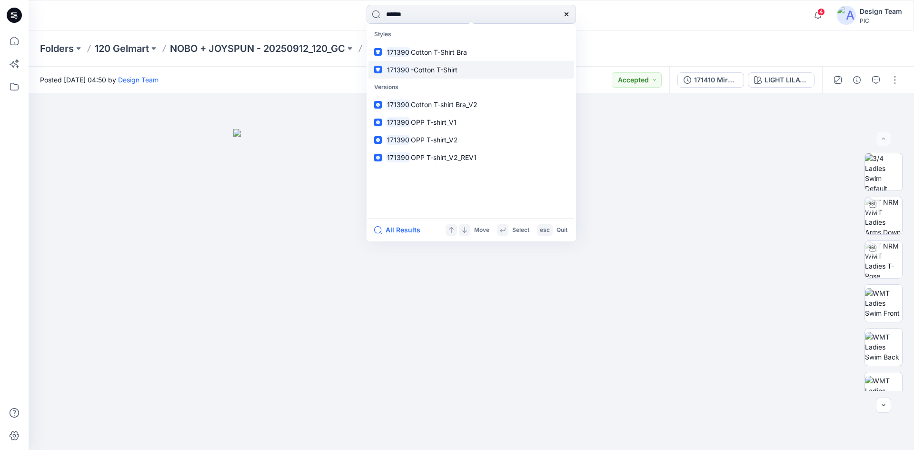
type input "******"
click at [411, 71] on span "-Cotton T-Shirt" at bounding box center [434, 70] width 47 height 8
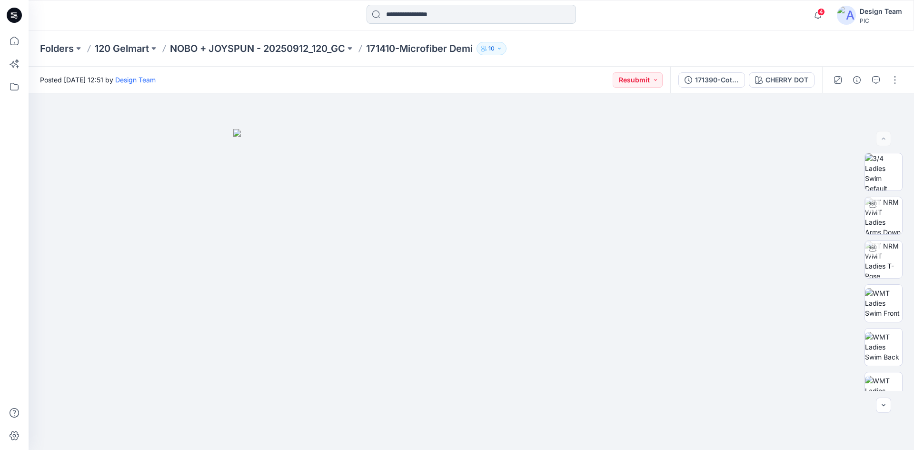
click at [399, 14] on input at bounding box center [472, 14] width 210 height 19
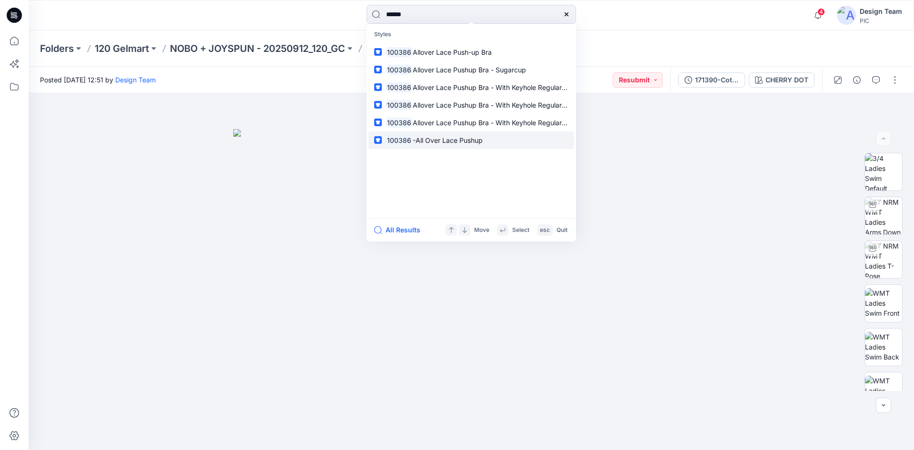
type input "******"
click at [407, 139] on mark "100386" at bounding box center [399, 140] width 27 height 11
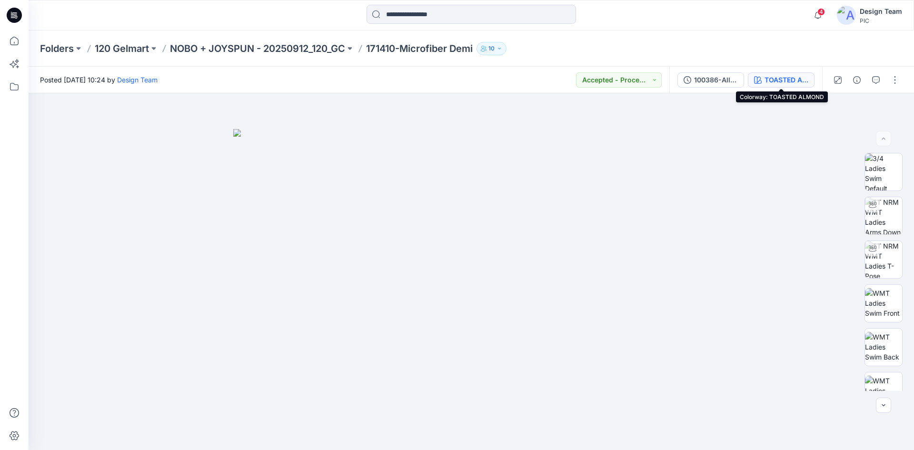
click at [783, 83] on div "TOASTED ALMOND" at bounding box center [787, 80] width 44 height 10
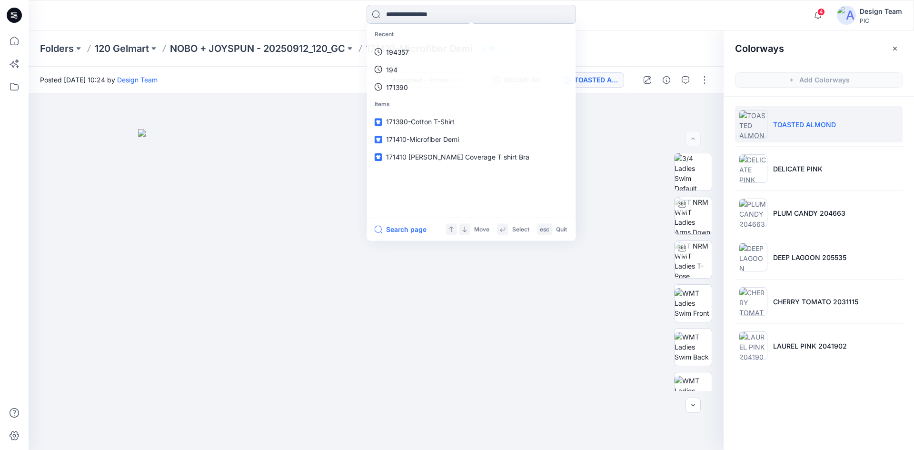
click at [465, 20] on input at bounding box center [472, 14] width 210 height 19
click at [669, 24] on div "Recent 100386 10038 1003 Items 100386-All Over Lace Pushup 194357_V1 171390-Cot…" at bounding box center [471, 15] width 443 height 21
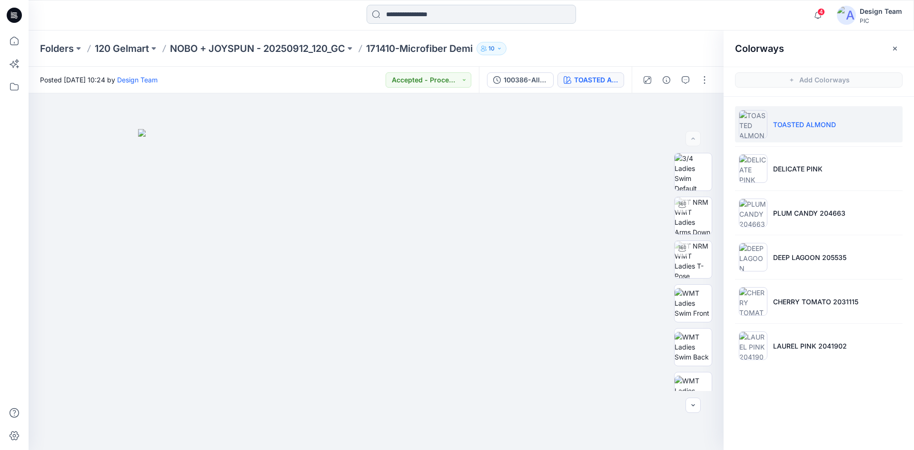
click at [487, 16] on input at bounding box center [472, 14] width 210 height 19
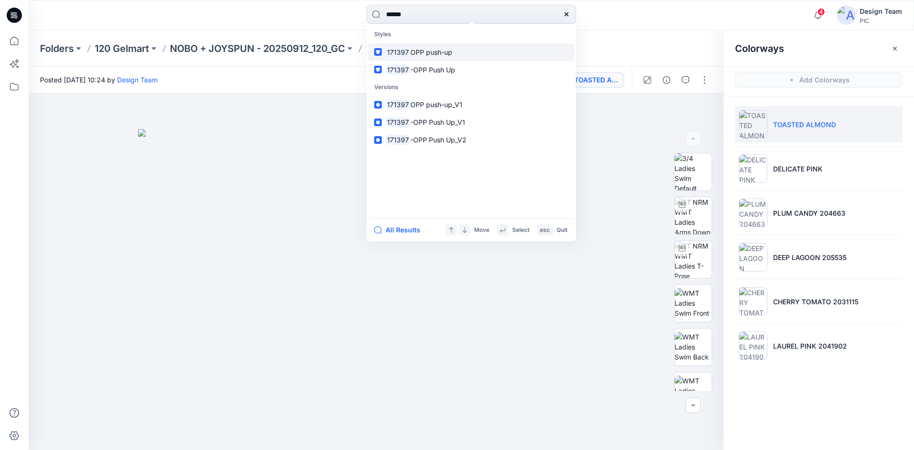
type input "******"
click at [451, 58] on link "171397 OPP push-up" at bounding box center [472, 52] width 206 height 18
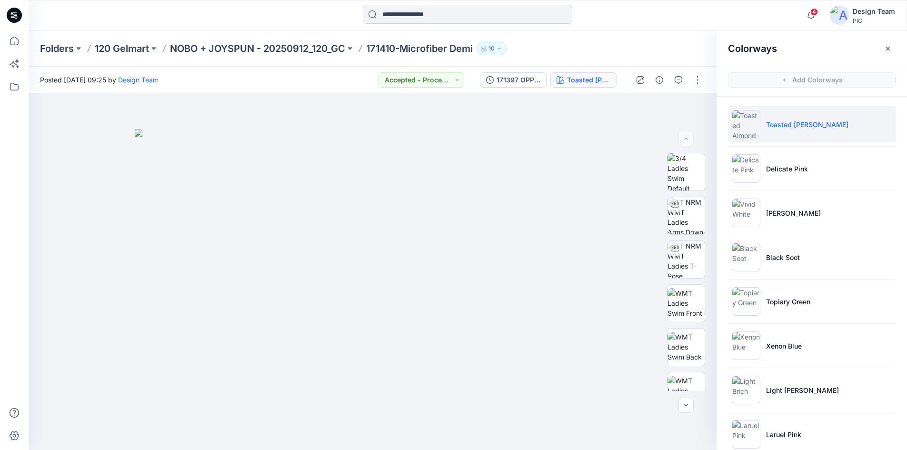
click at [455, 19] on input at bounding box center [468, 14] width 210 height 19
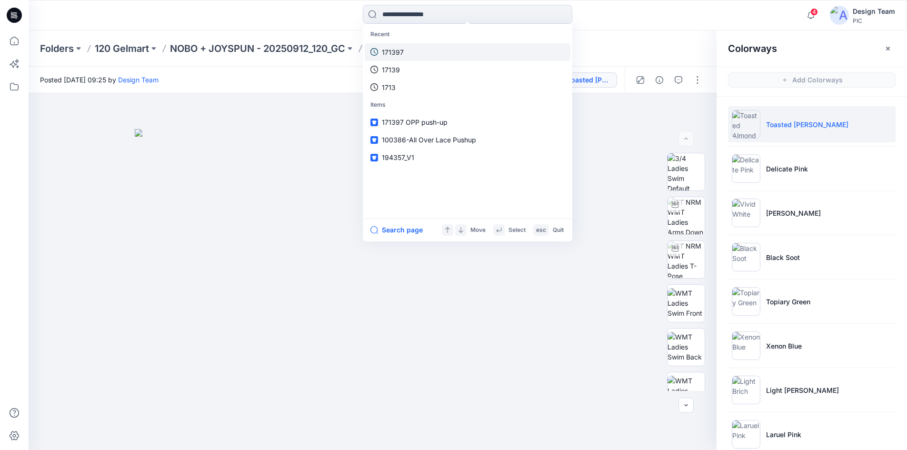
click at [431, 50] on link "171397" at bounding box center [468, 52] width 206 height 18
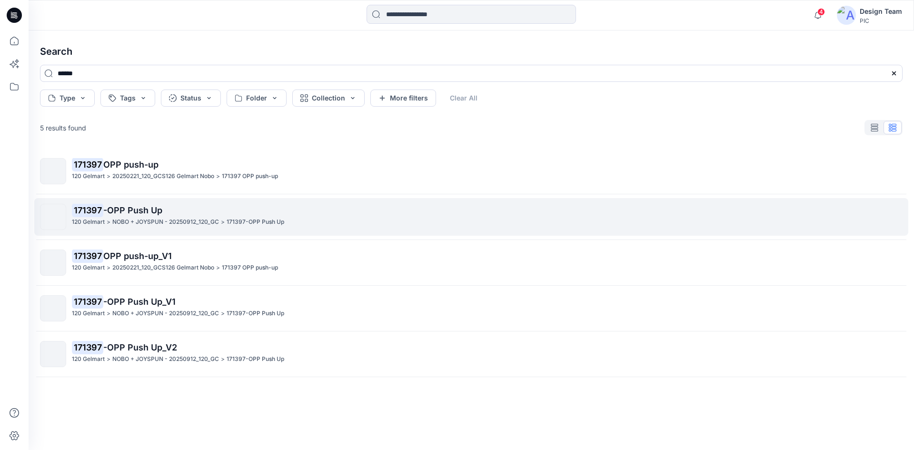
click at [141, 223] on p "NOBO + JOYSPUN - 20250912_120_GC" at bounding box center [165, 222] width 107 height 10
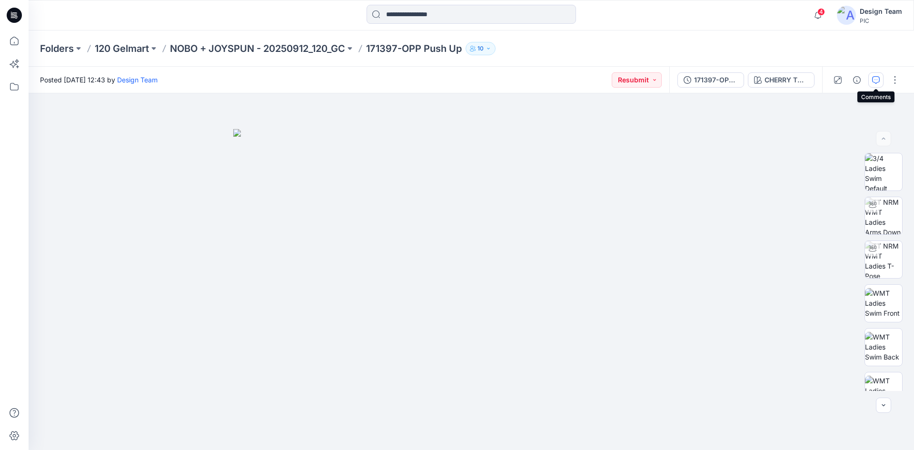
click at [880, 83] on button "button" at bounding box center [876, 79] width 15 height 15
click at [481, 20] on input at bounding box center [472, 14] width 210 height 19
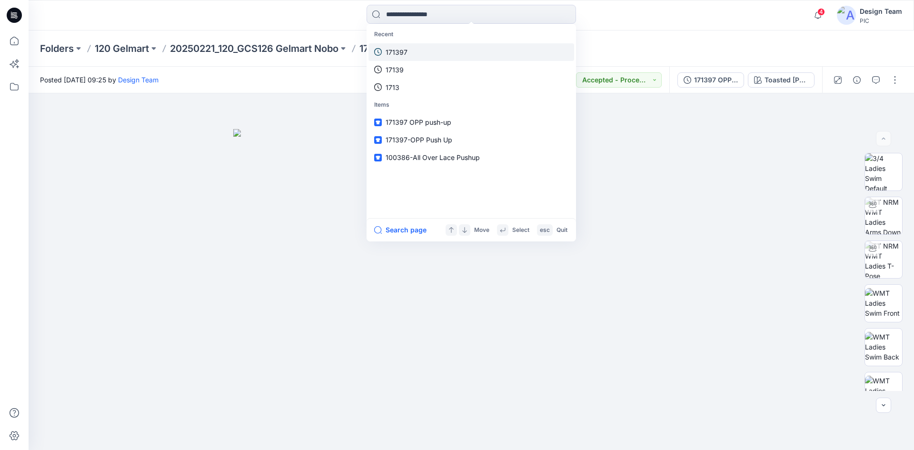
click at [454, 53] on link "171397" at bounding box center [472, 52] width 206 height 18
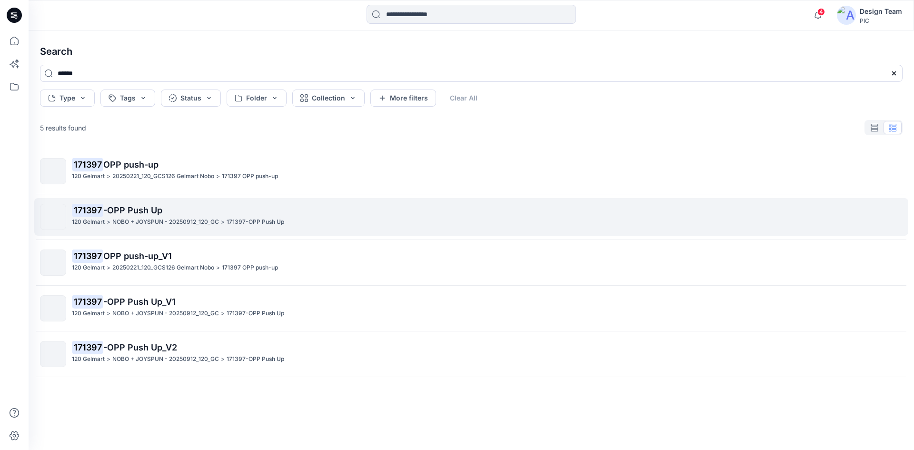
click at [164, 223] on p "NOBO + JOYSPUN - 20250912_120_GC" at bounding box center [165, 222] width 107 height 10
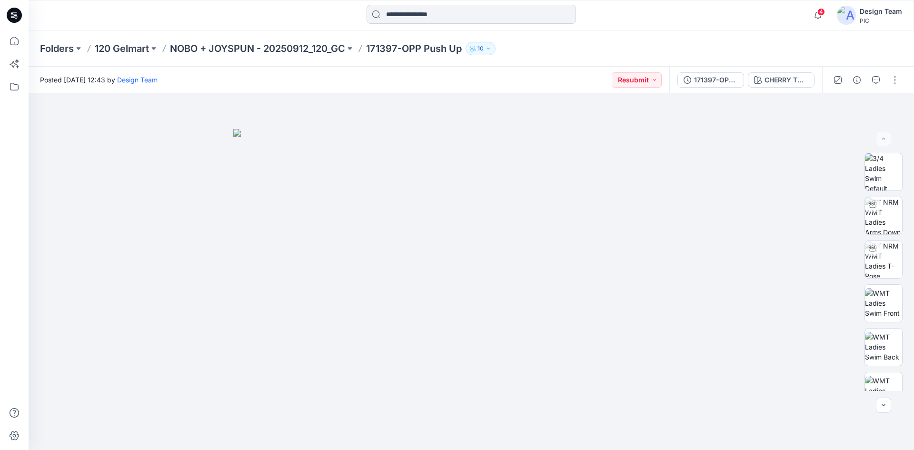
click at [418, 18] on input at bounding box center [472, 14] width 210 height 19
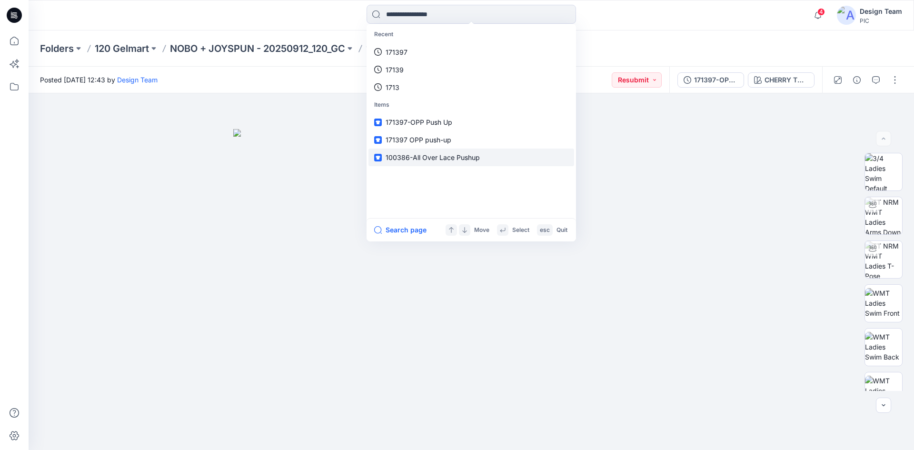
click at [414, 156] on span "100386-All Over Lace Pushup" at bounding box center [433, 157] width 94 height 8
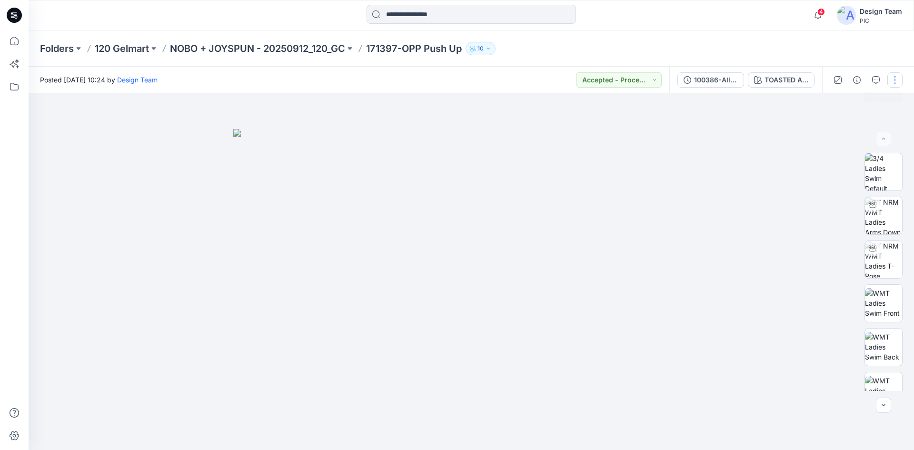
click at [899, 82] on button "button" at bounding box center [895, 79] width 15 height 15
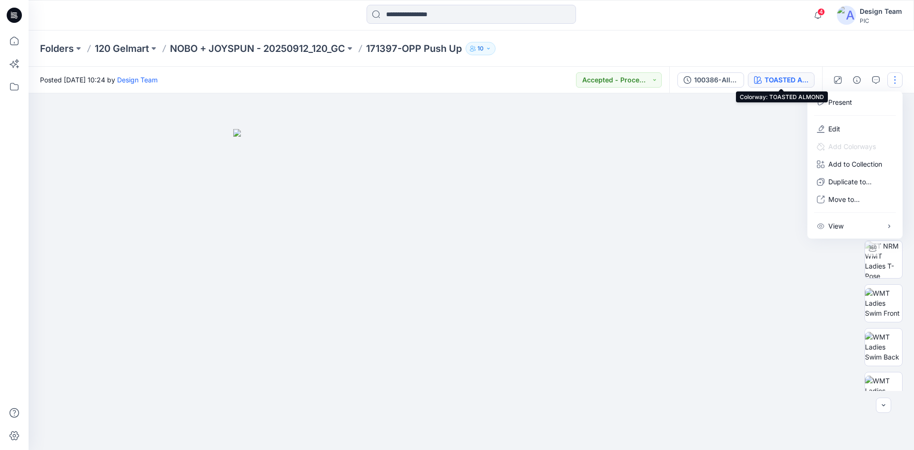
click at [776, 79] on div "TOASTED ALMOND" at bounding box center [787, 80] width 44 height 10
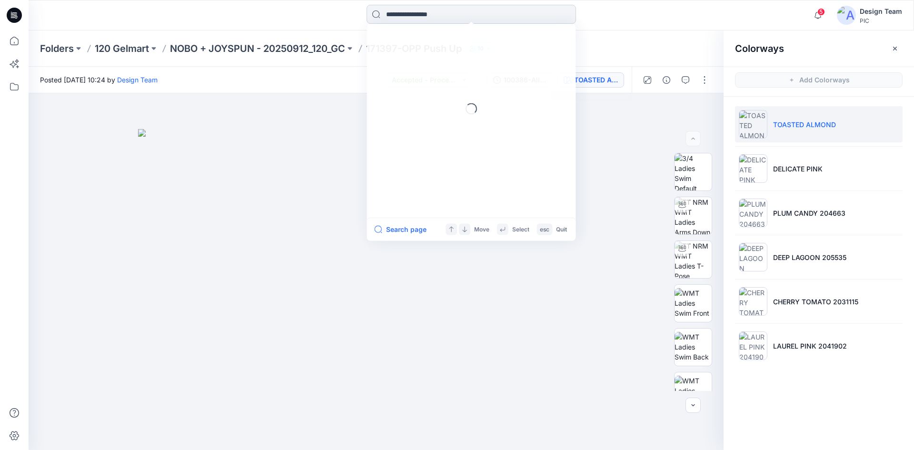
click at [469, 20] on input at bounding box center [472, 14] width 210 height 19
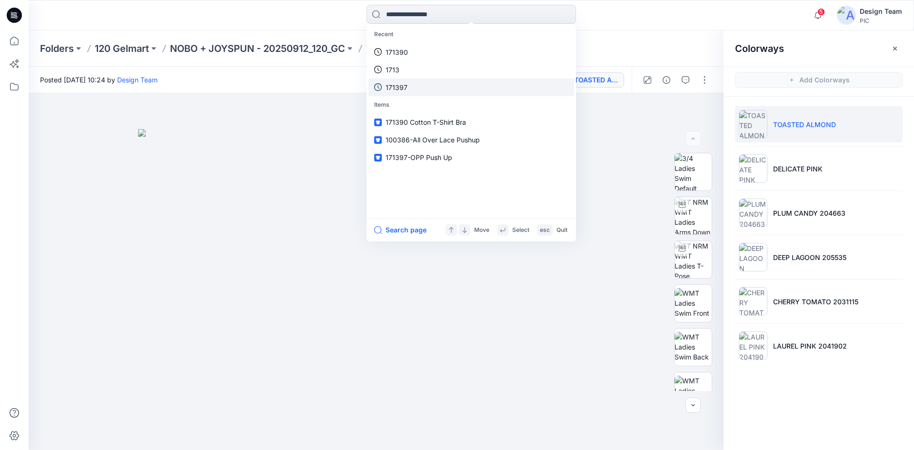
click at [441, 87] on link "171397" at bounding box center [472, 88] width 206 height 18
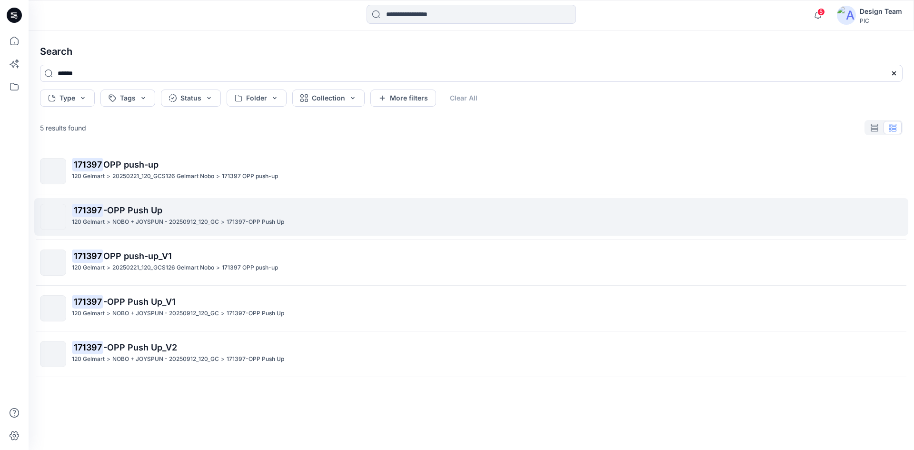
click at [187, 213] on p "171397 -OPP Push Up" at bounding box center [487, 210] width 830 height 13
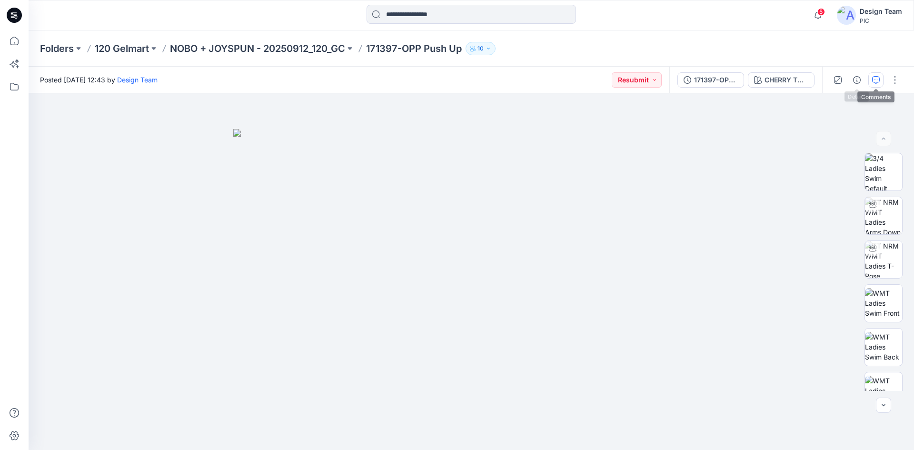
click at [872, 80] on icon "button" at bounding box center [876, 80] width 8 height 8
